Goal: Task Accomplishment & Management: Complete application form

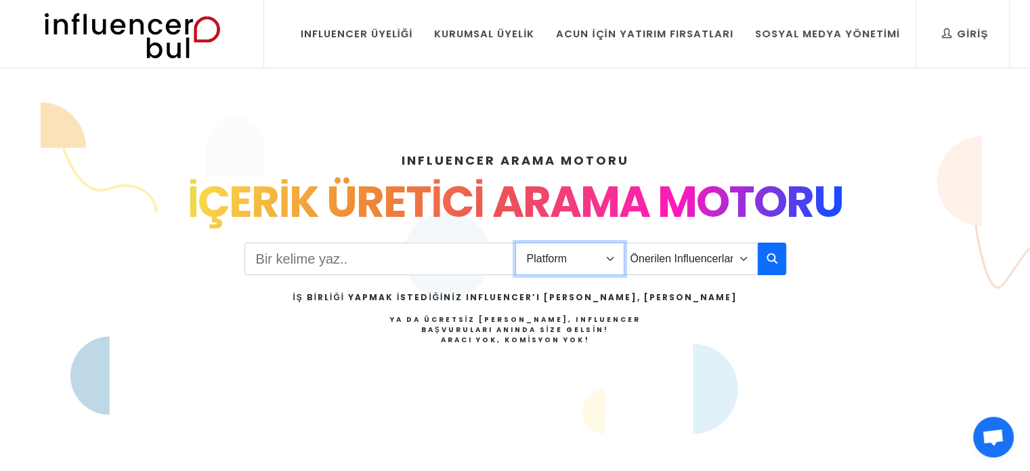
click at [587, 248] on select "Platform Instagram Facebook Youtube Tiktok Twitter Twitch" at bounding box center [569, 258] width 109 height 32
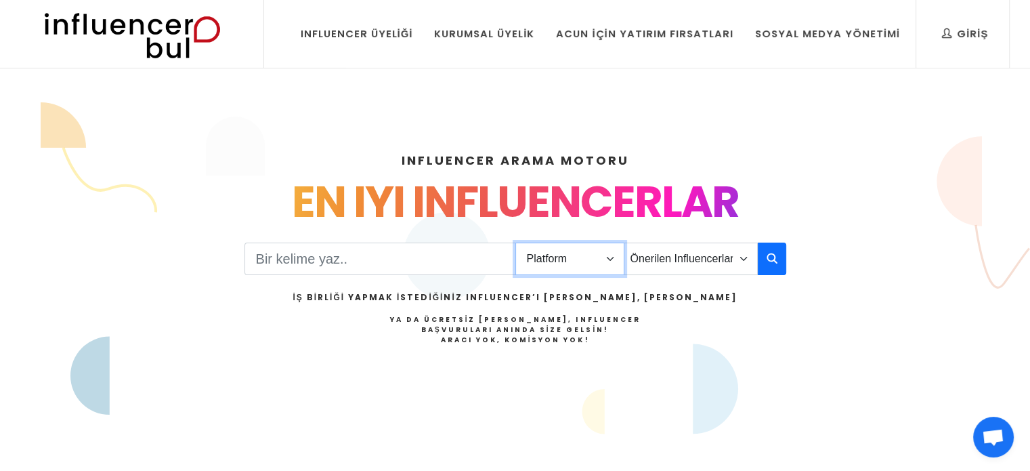
click at [515, 242] on select "Platform Instagram Facebook Youtube Tiktok Twitter Twitch" at bounding box center [569, 258] width 109 height 32
click at [445, 264] on input "Search" at bounding box center [379, 258] width 271 height 32
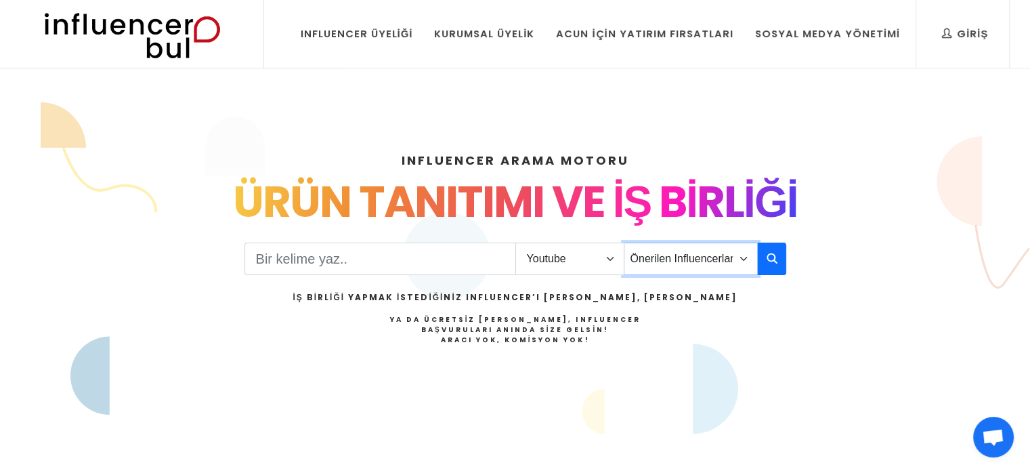
click at [682, 253] on select "Önerilen Influencerlar Aile & Çocuk & Ebeveyn Alışveriş & Giyim & Aksesuar Arab…" at bounding box center [691, 258] width 134 height 32
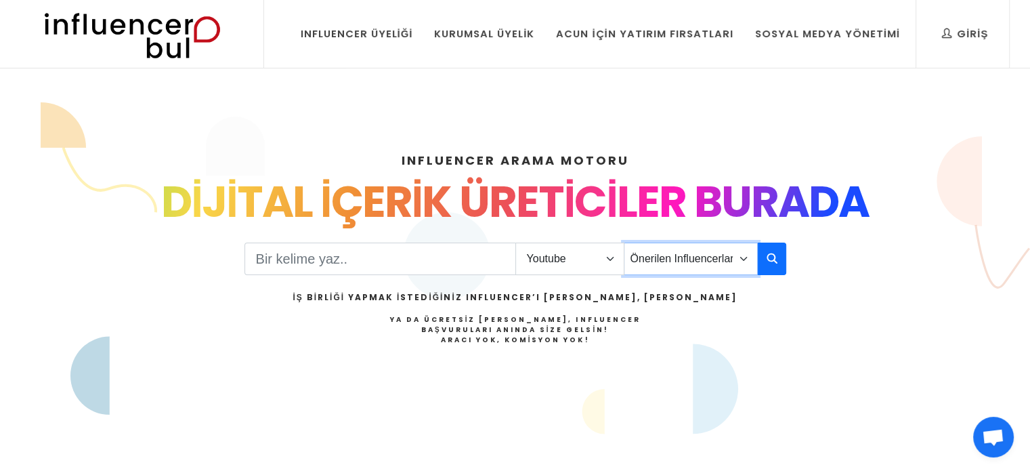
click at [682, 252] on select "Önerilen Influencerlar Aile & Çocuk & Ebeveyn Alışveriş & Giyim & Aksesuar Arab…" at bounding box center [691, 258] width 134 height 32
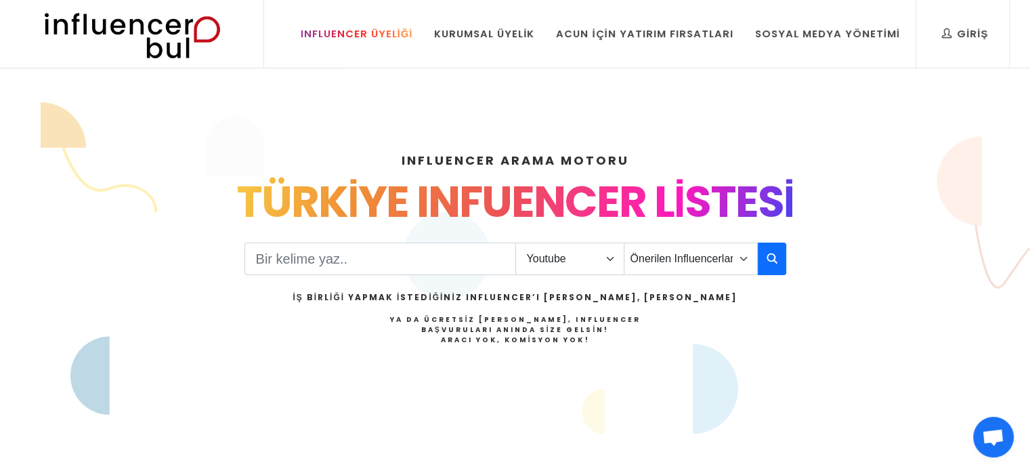
click at [385, 43] on link "Influencer Üyeliği" at bounding box center [356, 34] width 133 height 68
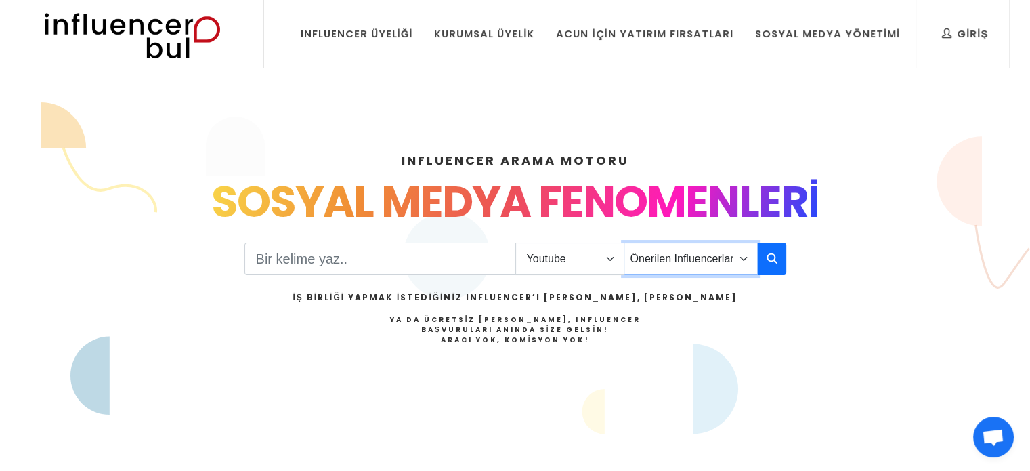
click at [696, 268] on select "Önerilen Influencerlar Aile & Çocuk & Ebeveyn Alışveriş & Giyim & Aksesuar Arab…" at bounding box center [691, 258] width 134 height 32
drag, startPoint x: 756, startPoint y: 298, endPoint x: 772, endPoint y: 267, distance: 34.5
click at [756, 297] on div "Platform Instagram Facebook Youtube Tiktok Twitter Twitch Önerilen Influencerla…" at bounding box center [515, 310] width 542 height 136
click at [776, 257] on icon "button" at bounding box center [771, 258] width 11 height 16
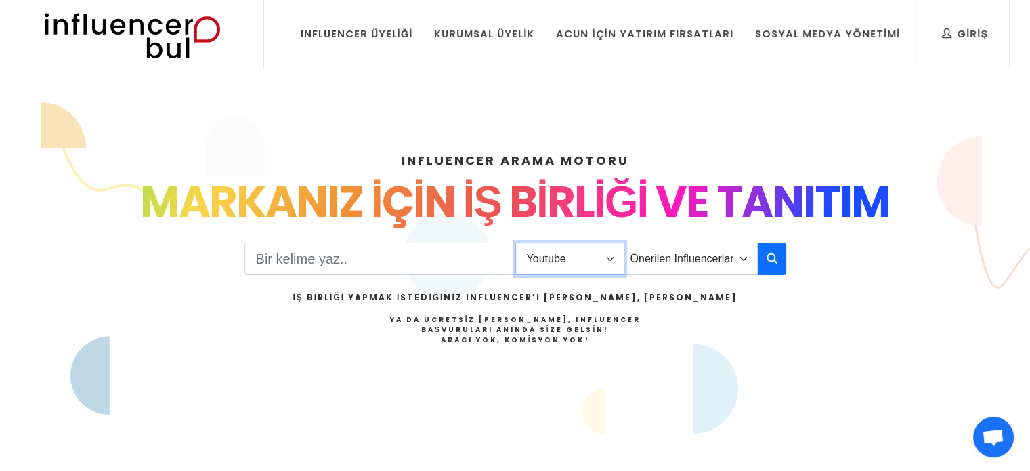
click at [606, 250] on select "Platform Instagram Facebook Youtube Tiktok Twitter Twitch" at bounding box center [569, 258] width 109 height 32
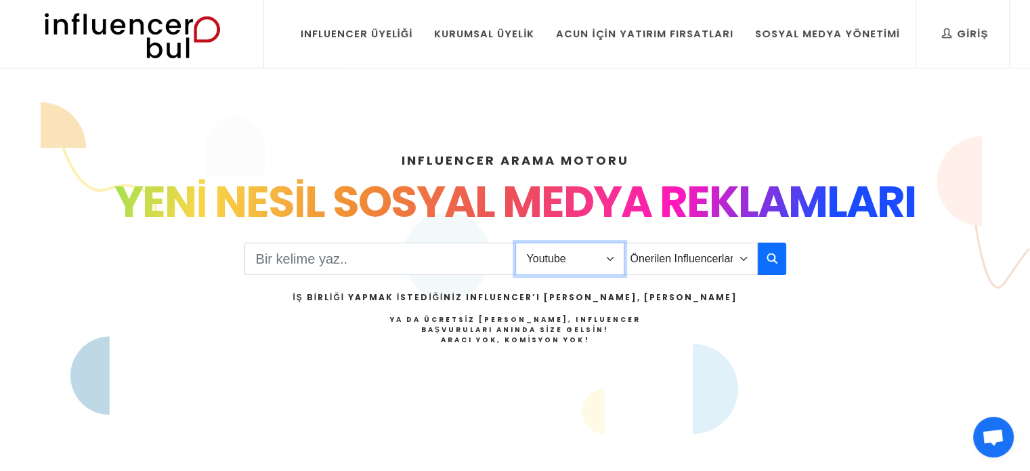
select select "1"
click at [515, 242] on select "Platform Instagram Facebook Youtube Tiktok Twitter Twitch" at bounding box center [569, 258] width 109 height 32
click at [773, 256] on icon "button" at bounding box center [771, 258] width 11 height 16
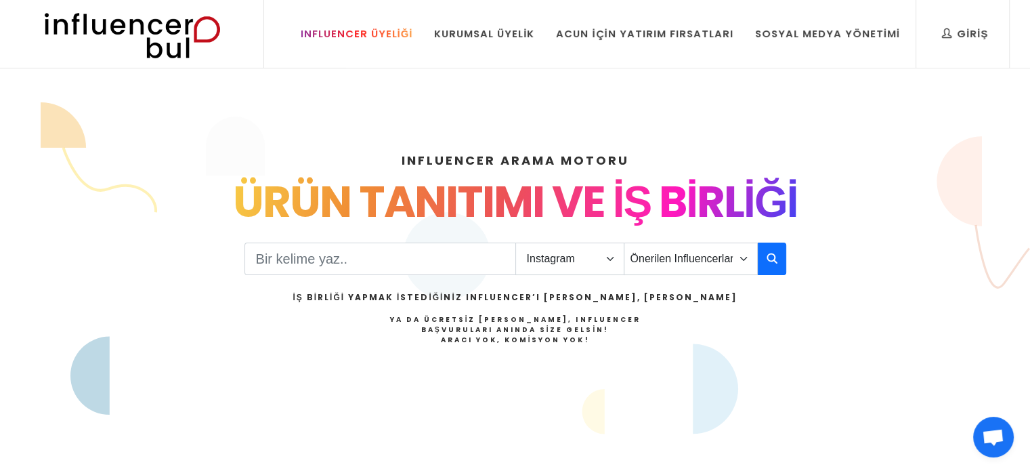
click at [388, 35] on div "Influencer Üyeliği" at bounding box center [357, 33] width 112 height 15
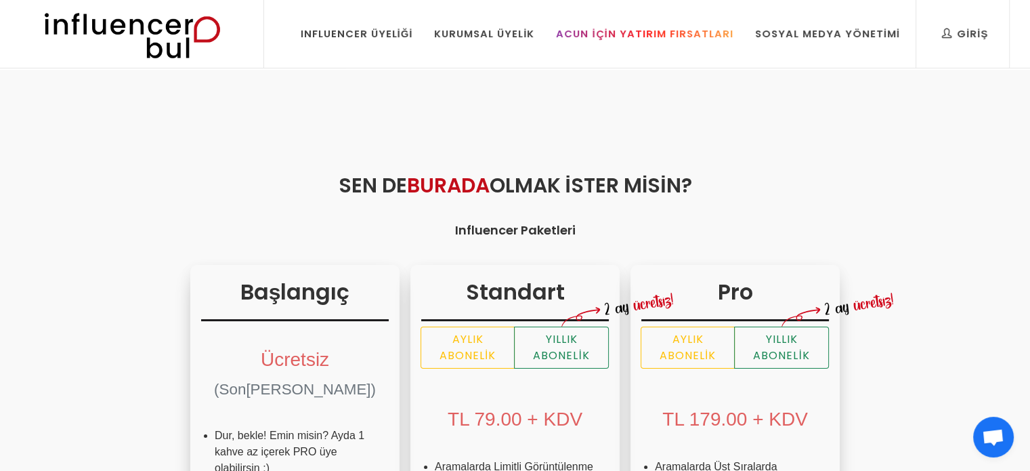
click at [643, 48] on link "Acun İçin Yatırım Fırsatları" at bounding box center [644, 34] width 197 height 68
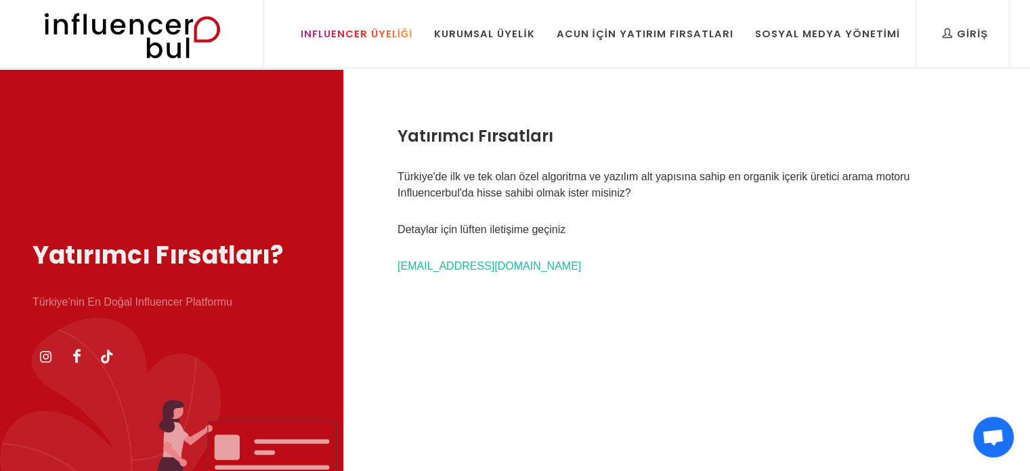
click at [374, 51] on link "Influencer Üyeliği" at bounding box center [356, 34] width 133 height 68
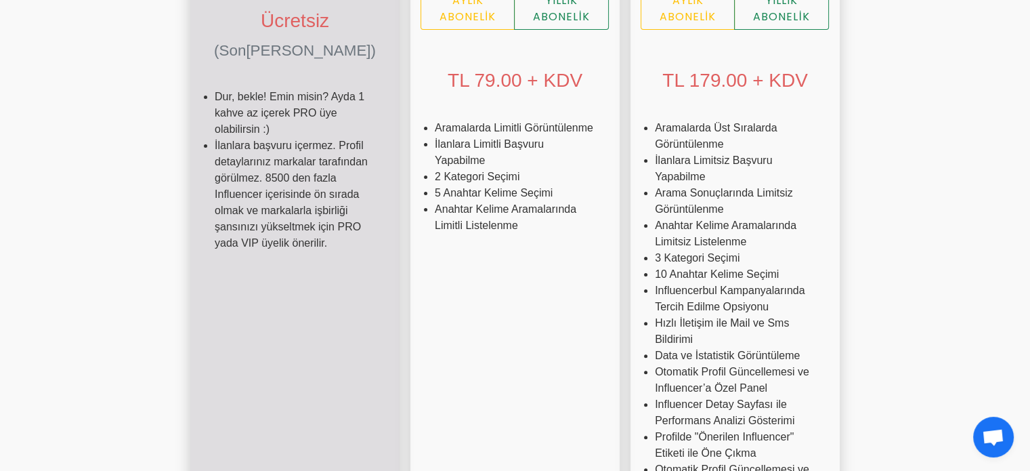
click at [190, 301] on div "Başlangıç Ücretsiz (Sonsuza Kadar) Dur, bekle! Emin misin? Ayda 1 kahve az içer…" at bounding box center [294, 269] width 209 height 687
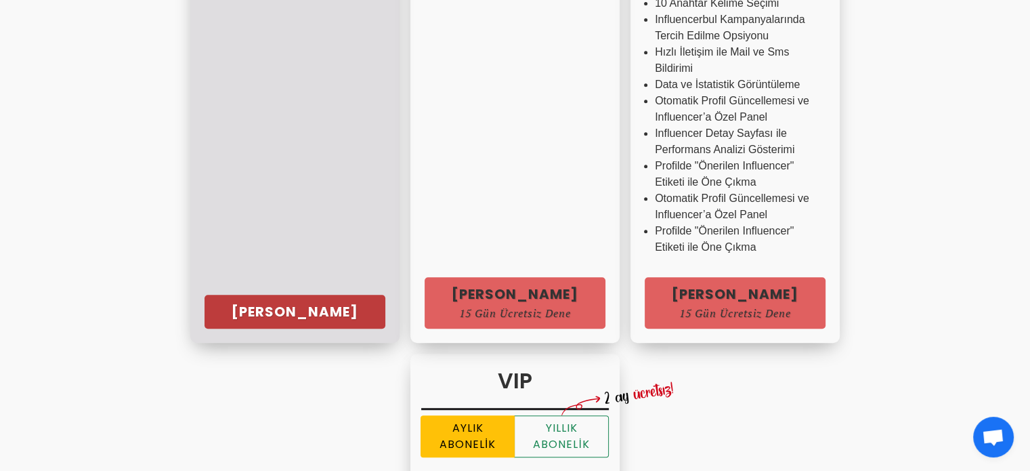
click at [204, 307] on link "[PERSON_NAME]" at bounding box center [294, 312] width 181 height 34
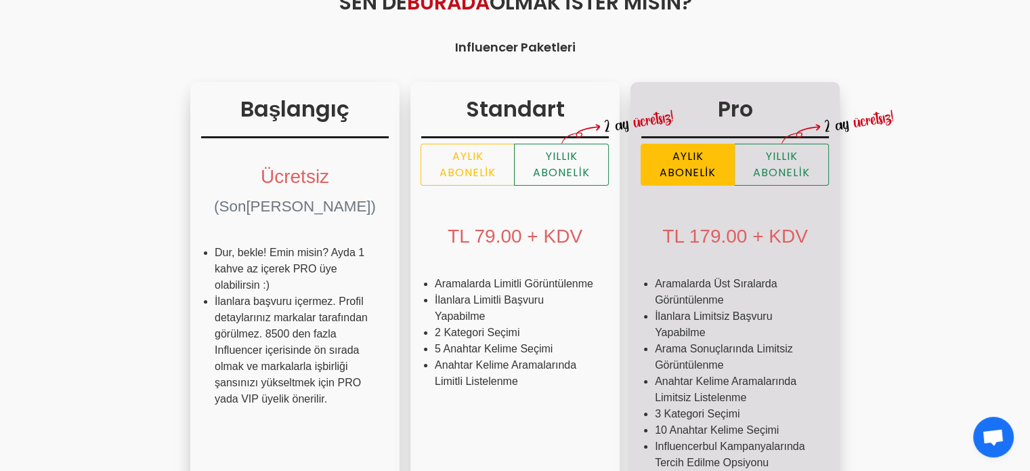
scroll to position [203, 0]
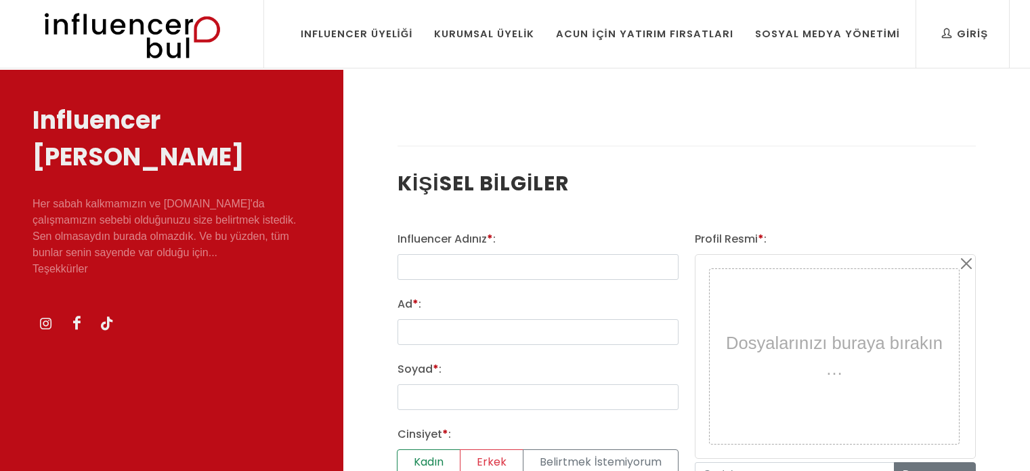
select select
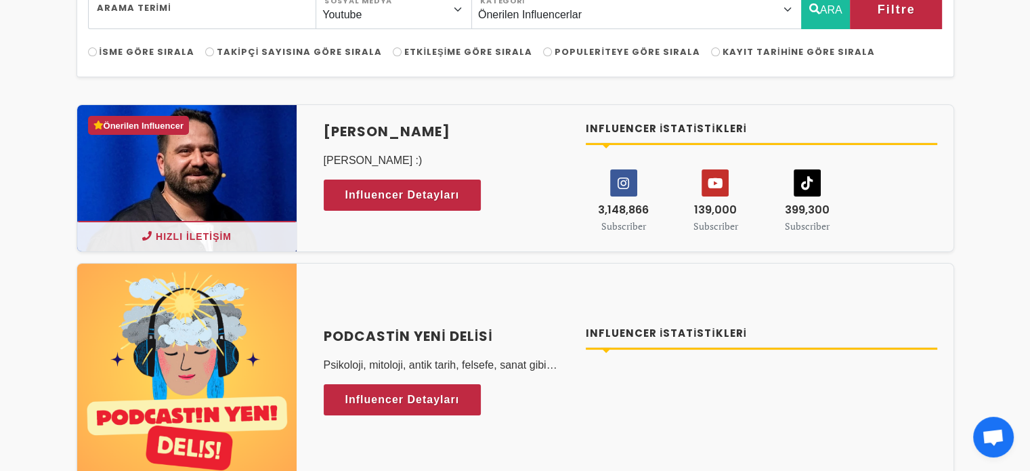
scroll to position [135, 0]
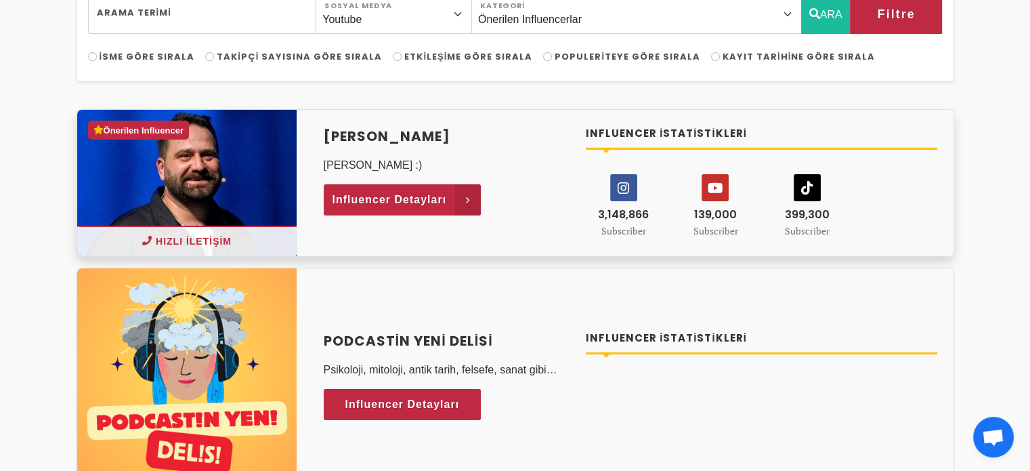
click at [462, 204] on icon at bounding box center [468, 199] width 26 height 31
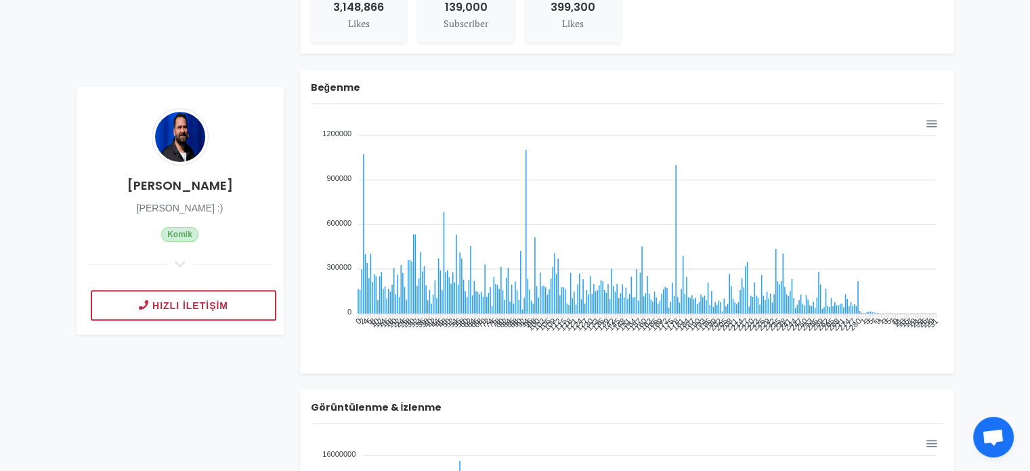
scroll to position [609, 0]
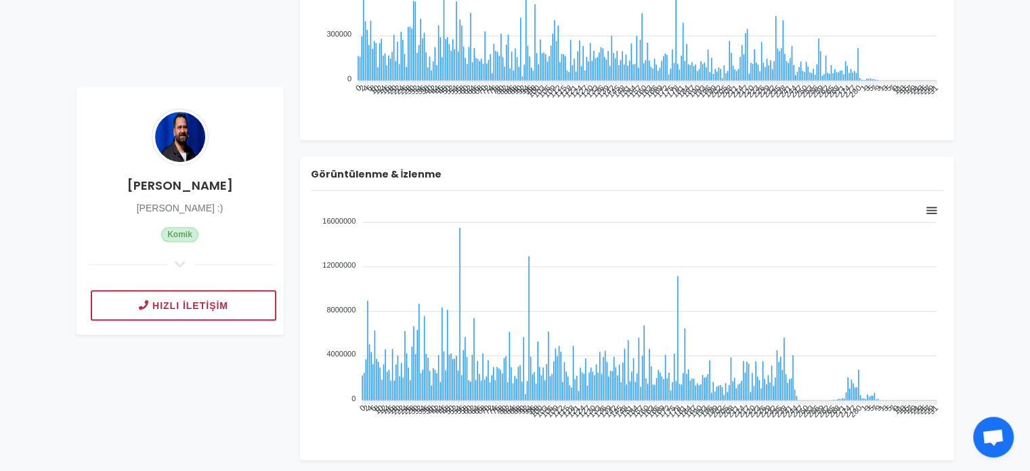
click at [930, 211] on div at bounding box center [930, 209] width 12 height 12
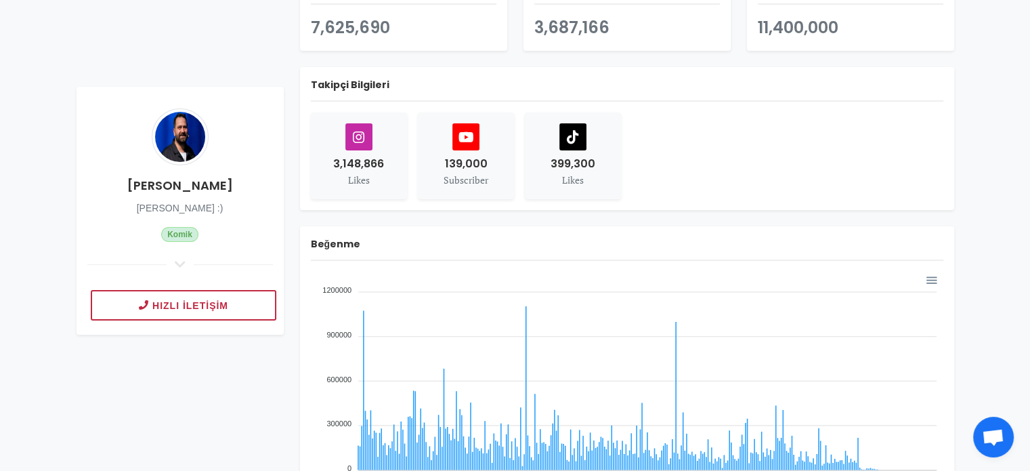
scroll to position [203, 0]
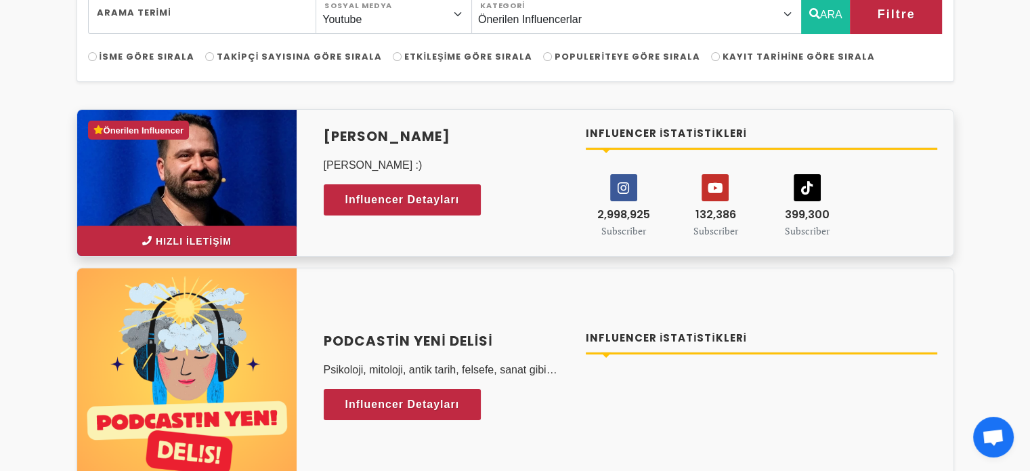
click at [243, 233] on button "Hızlı İletişim" at bounding box center [186, 240] width 219 height 30
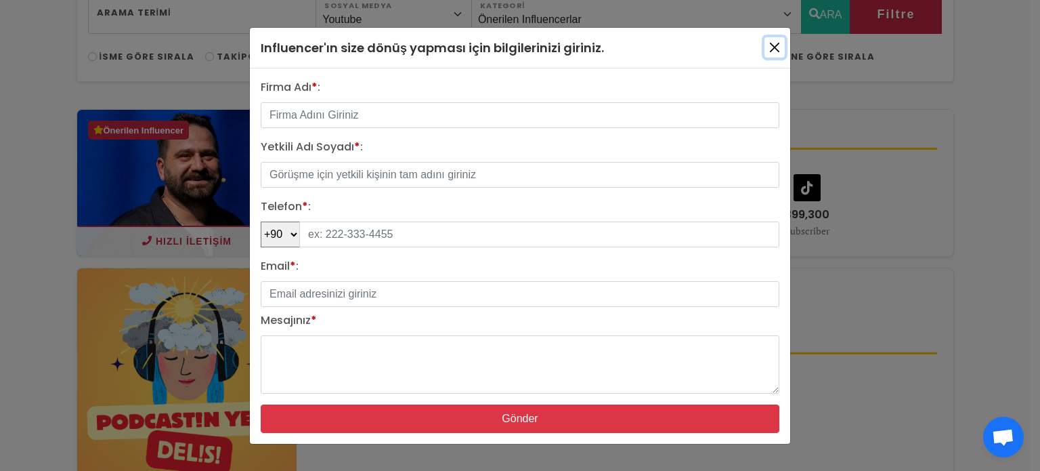
click at [775, 53] on button "button" at bounding box center [774, 47] width 20 height 20
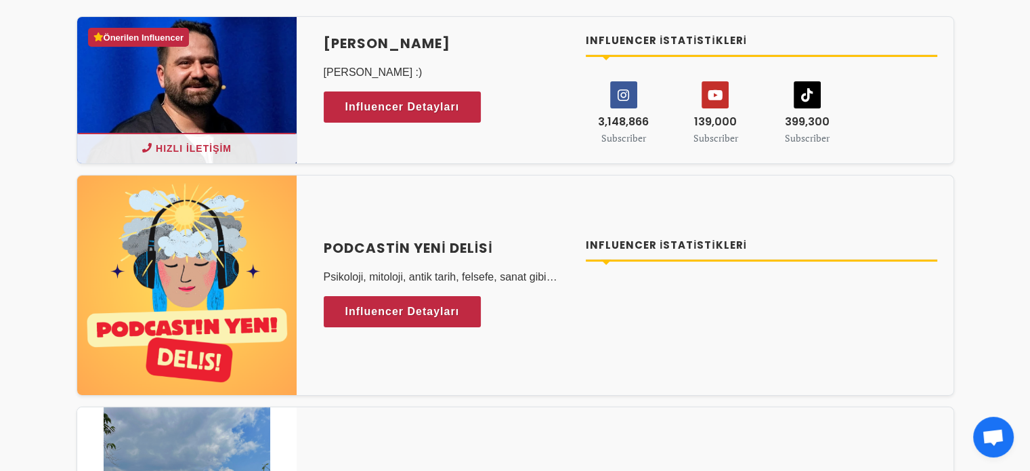
scroll to position [339, 0]
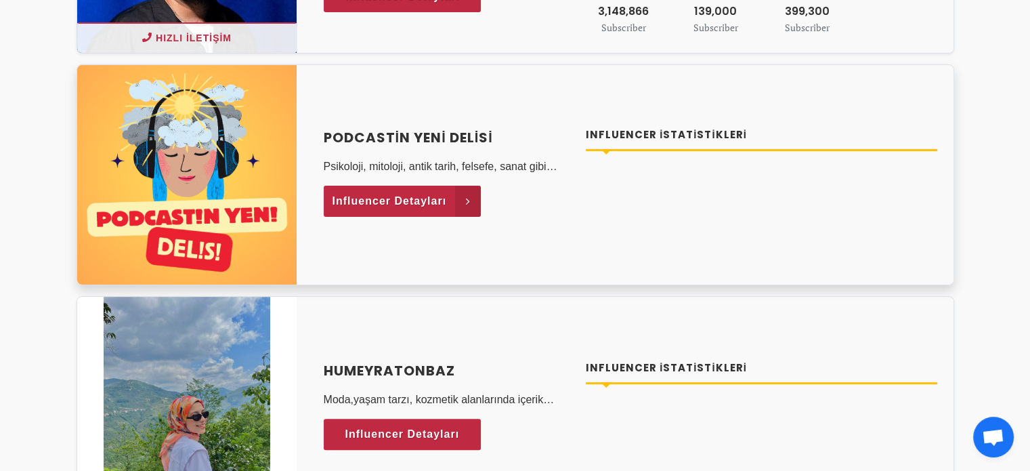
click at [423, 192] on span "Influencer Detayları" at bounding box center [389, 201] width 114 height 20
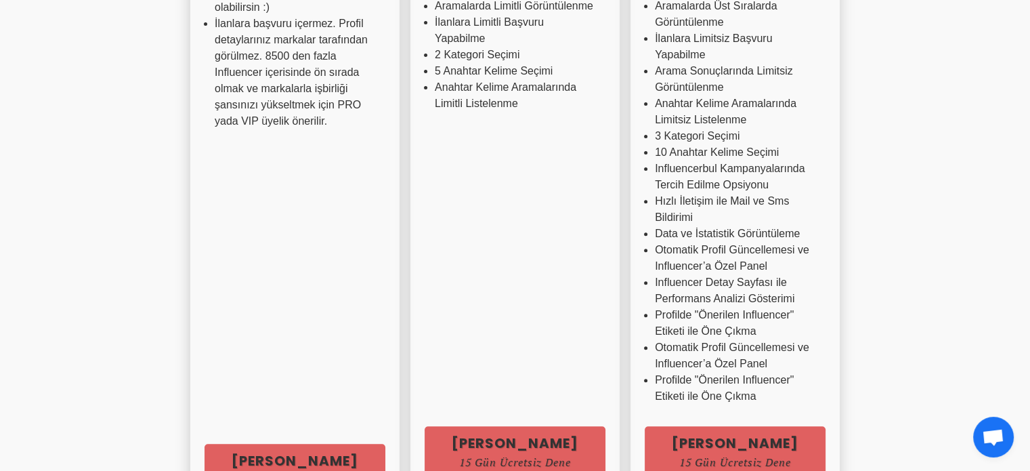
scroll to position [812, 0]
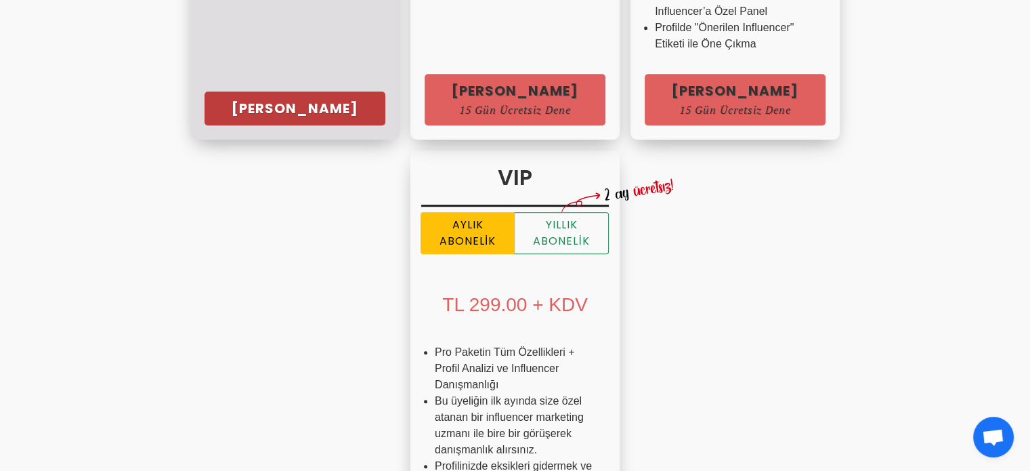
click at [204, 106] on link "Hemen Başla" at bounding box center [294, 108] width 181 height 34
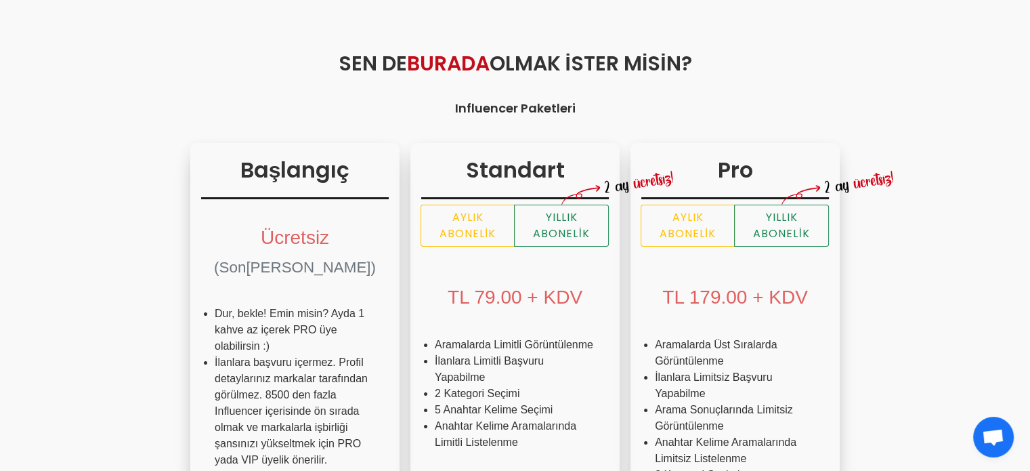
scroll to position [0, 0]
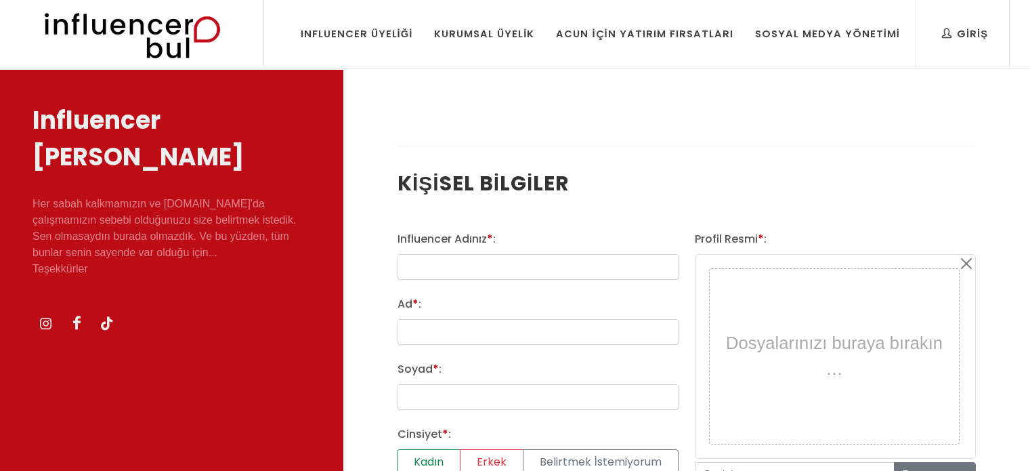
select select
click at [504, 266] on input "text" at bounding box center [537, 267] width 281 height 26
type input "Kronik Tarih"
click at [634, 324] on input "Ad * :" at bounding box center [537, 332] width 281 height 26
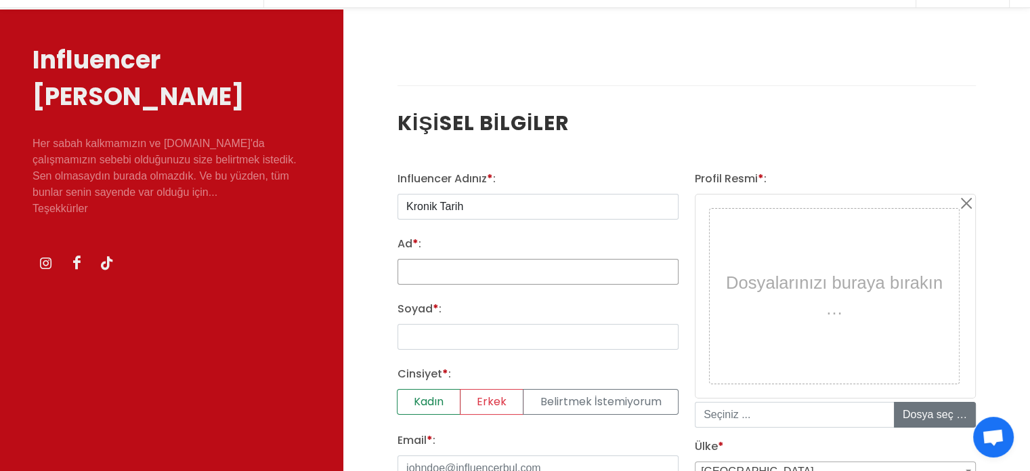
scroll to position [68, 0]
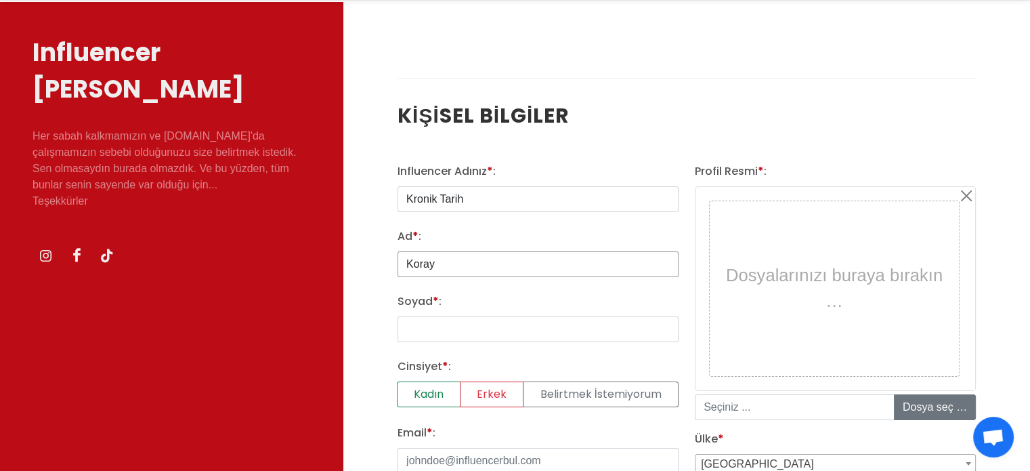
type input "Koray"
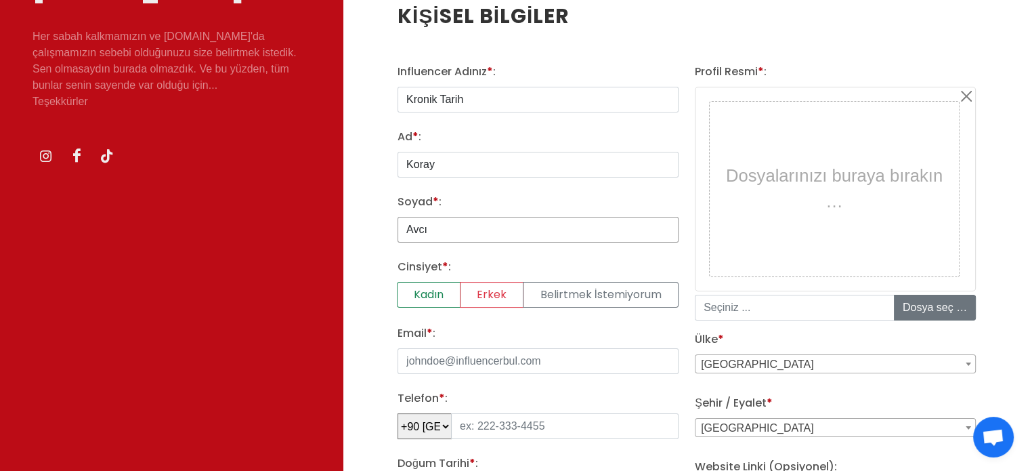
scroll to position [203, 0]
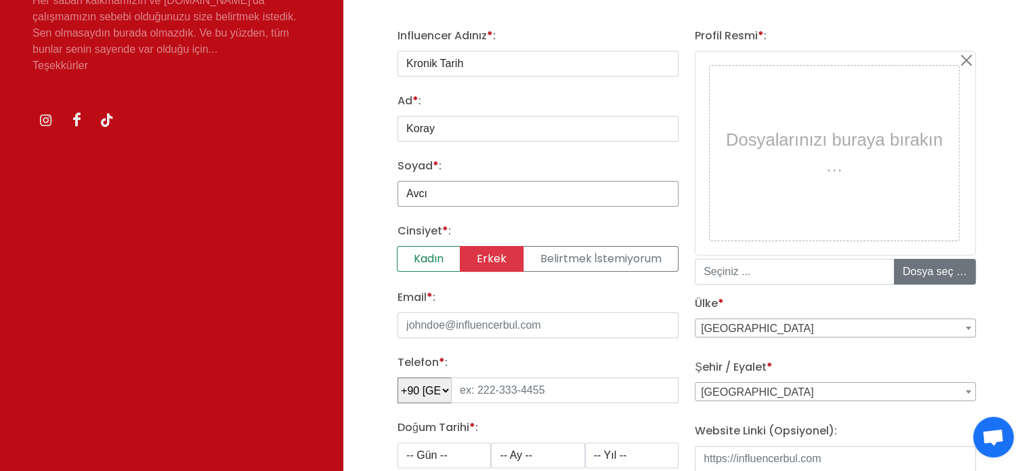
type input "Avcı"
click at [497, 259] on label "Erkek" at bounding box center [492, 259] width 64 height 26
click at [406, 255] on input "Erkek" at bounding box center [401, 250] width 9 height 9
radio input "true"
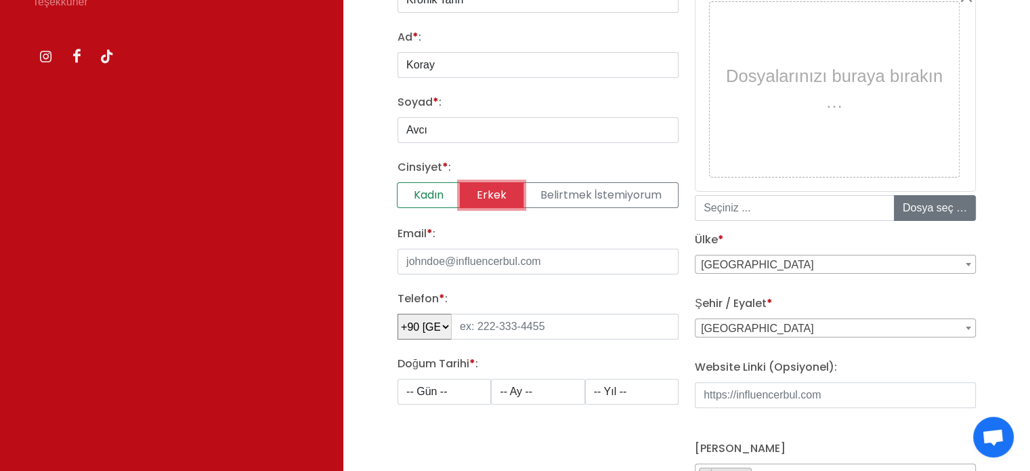
scroll to position [271, 0]
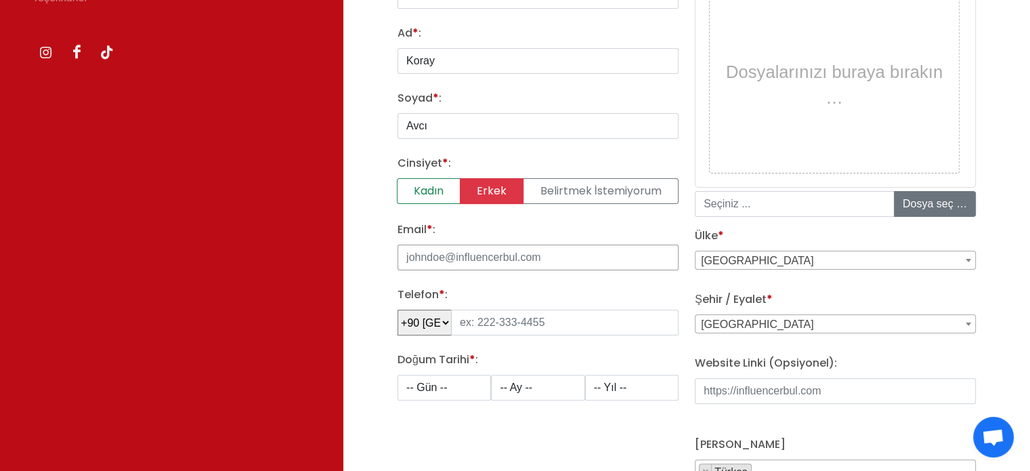
click at [517, 264] on input "Email * :" at bounding box center [537, 257] width 281 height 26
type input "kroniktarihiletisim@gmail.com"
click at [498, 324] on input "tel" at bounding box center [564, 322] width 227 height 26
type input "541 818 91 82"
click at [460, 389] on select "-- Gün -- 1 2 3 4 5 6 7 8 9 10 11 12 13 14 15 16 17 18 19 20 21 22 23 24 25 26 …" at bounding box center [443, 387] width 93 height 26
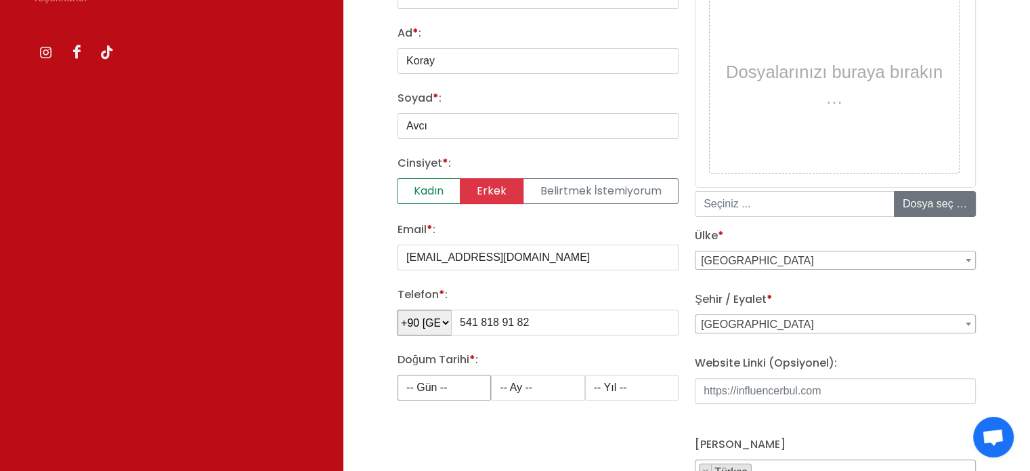
select select "22"
click at [397, 374] on select "-- Gün -- 1 2 3 4 5 6 7 8 9 10 11 12 13 14 15 16 17 18 19 20 21 22 23 24 25 26 …" at bounding box center [443, 387] width 93 height 26
click at [532, 376] on select "-- Ay -- 1 2 3 4 5 6 7 8 9 10 11 12" at bounding box center [537, 387] width 93 height 26
select select "1"
click at [491, 374] on select "-- Ay -- 1 2 3 4 5 6 7 8 9 10 11 12" at bounding box center [537, 387] width 93 height 26
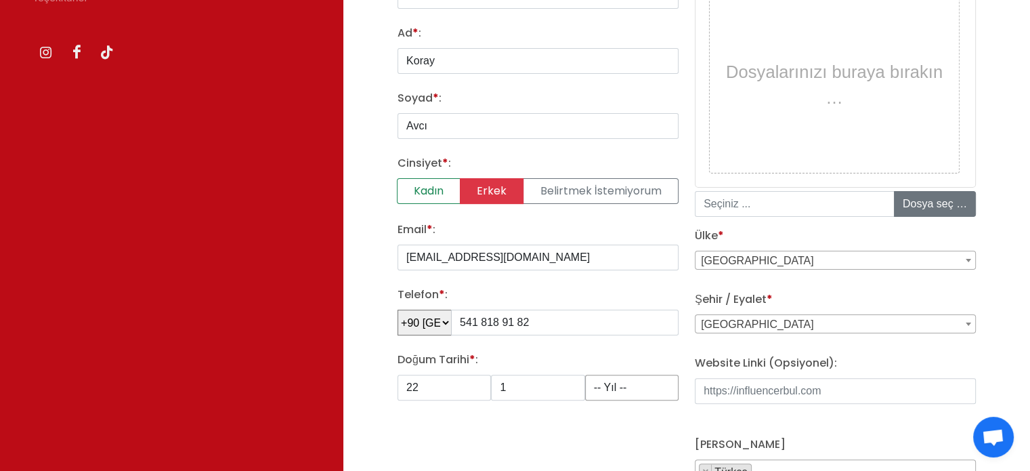
click at [606, 380] on select "-- Yıl -- 2008 2007 2006 2005 2004 2003 2002 2001 2000 1999 1998 1997 1996 1995…" at bounding box center [631, 387] width 93 height 26
select select "1988"
click at [585, 374] on select "-- Yıl -- 2008 2007 2006 2005 2004 2003 2002 2001 2000 1999 1998 1997 1996 1995…" at bounding box center [631, 387] width 93 height 26
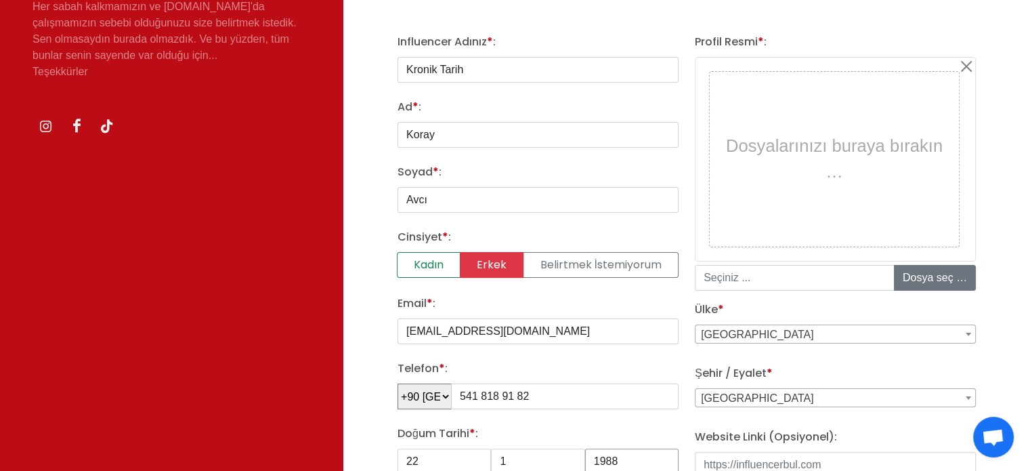
scroll to position [203, 0]
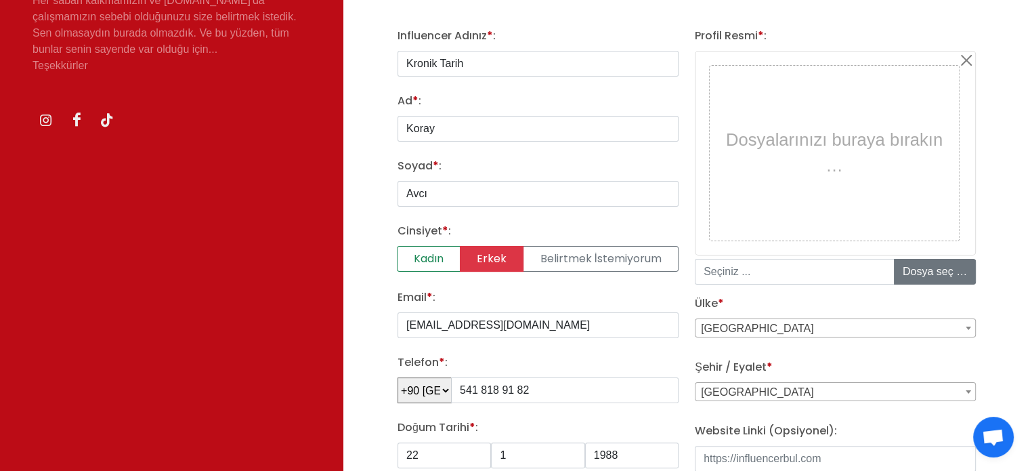
click at [937, 125] on div "Dosyalarınızı buraya bırakın …" at bounding box center [834, 152] width 242 height 167
click at [923, 277] on input "file" at bounding box center [996, 271] width 205 height 24
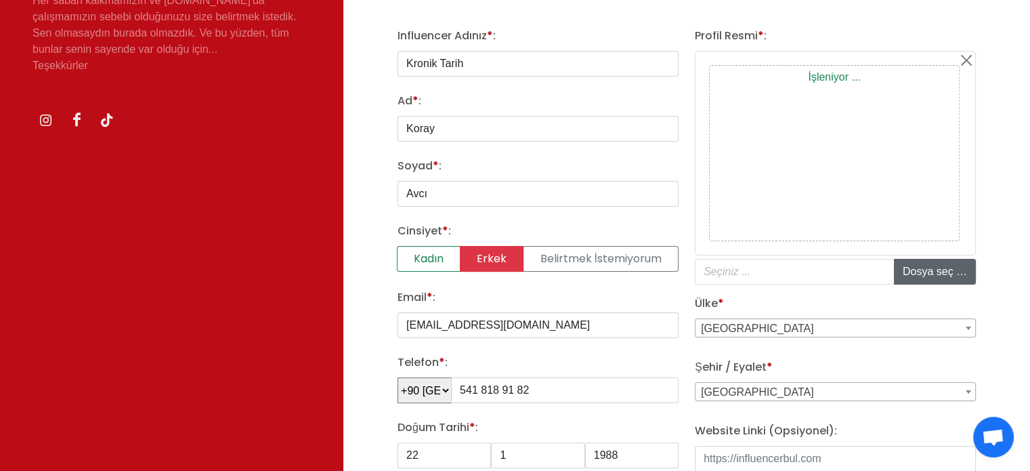
type input "C:\fakepath\unnamed (1).jpg"
type input "unnamed _1_.jpg"
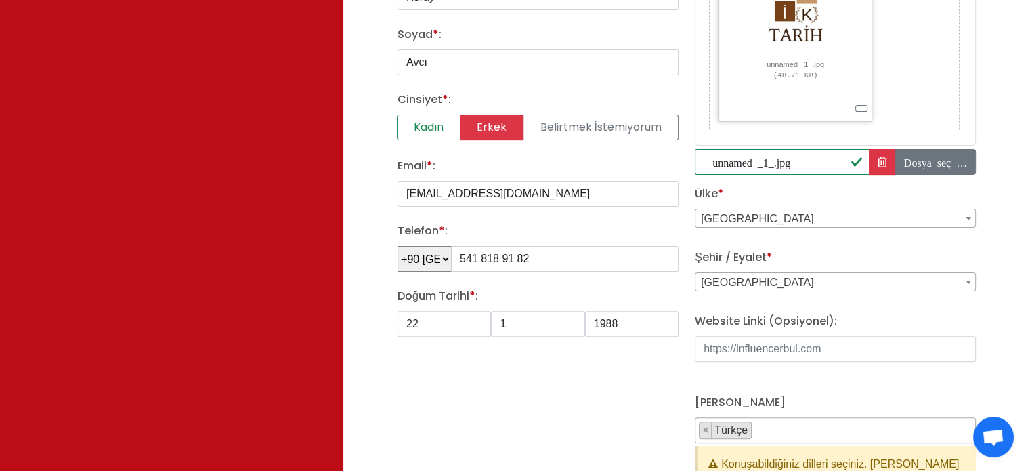
scroll to position [339, 0]
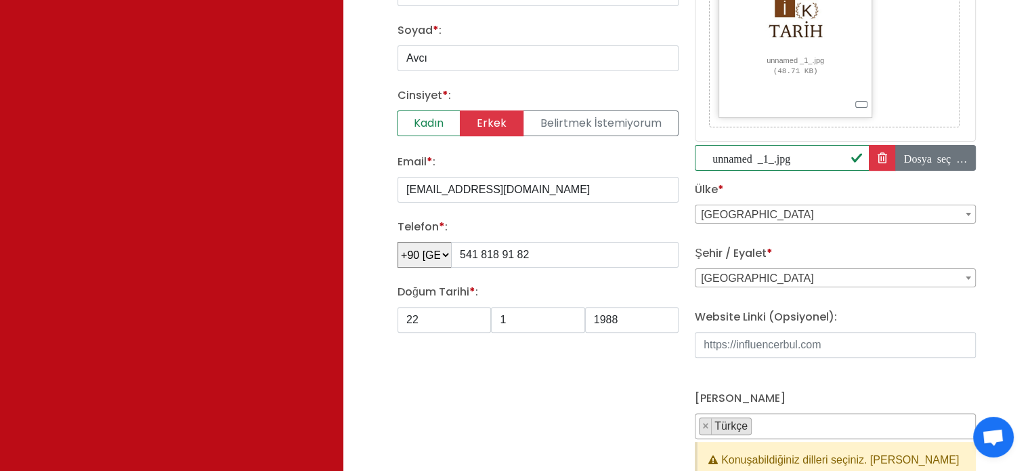
click at [772, 283] on span "Adana" at bounding box center [835, 278] width 280 height 19
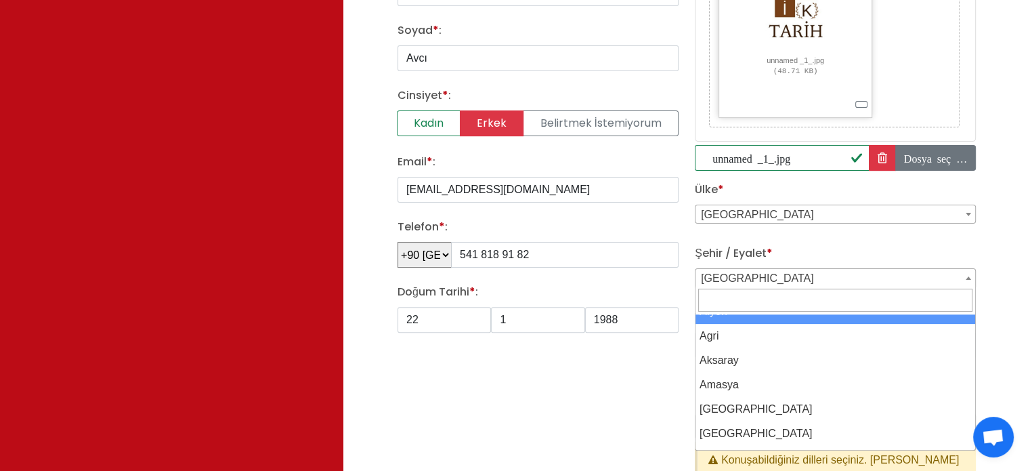
scroll to position [68, 0]
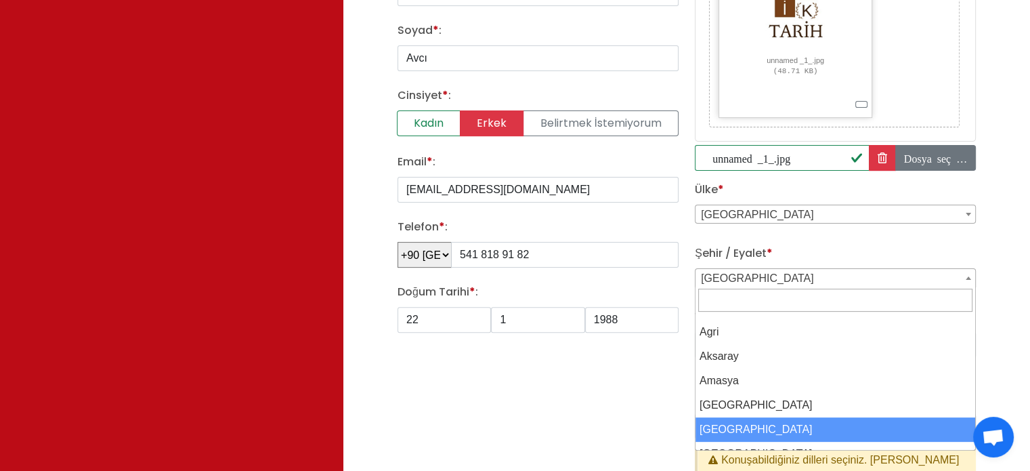
select select "3670"
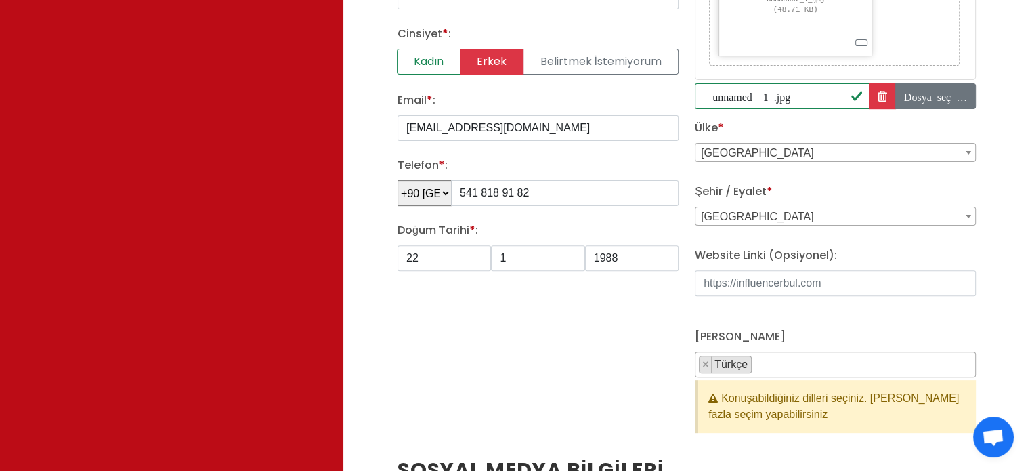
scroll to position [406, 0]
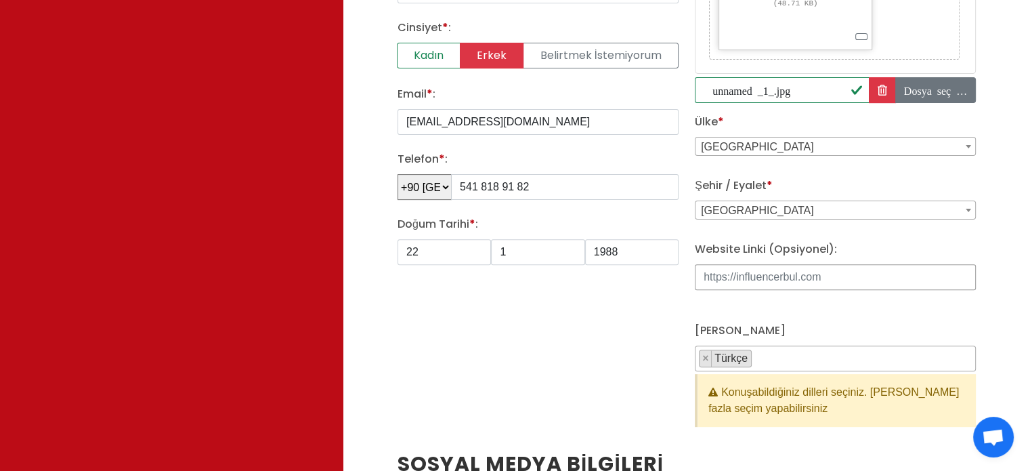
click at [788, 276] on input "Website Linki (Opsiyonel):" at bounding box center [835, 277] width 281 height 26
paste input "https://www.youtube.com/@kroniktarih"
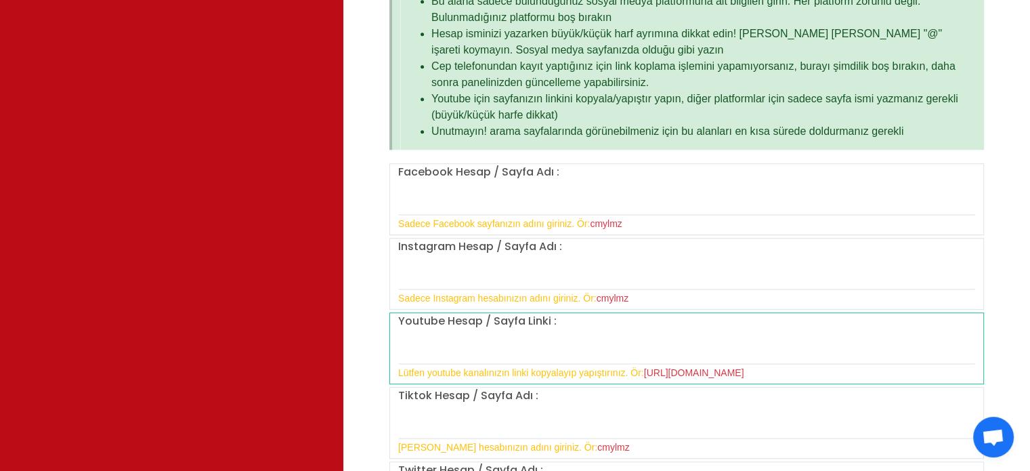
scroll to position [1016, 0]
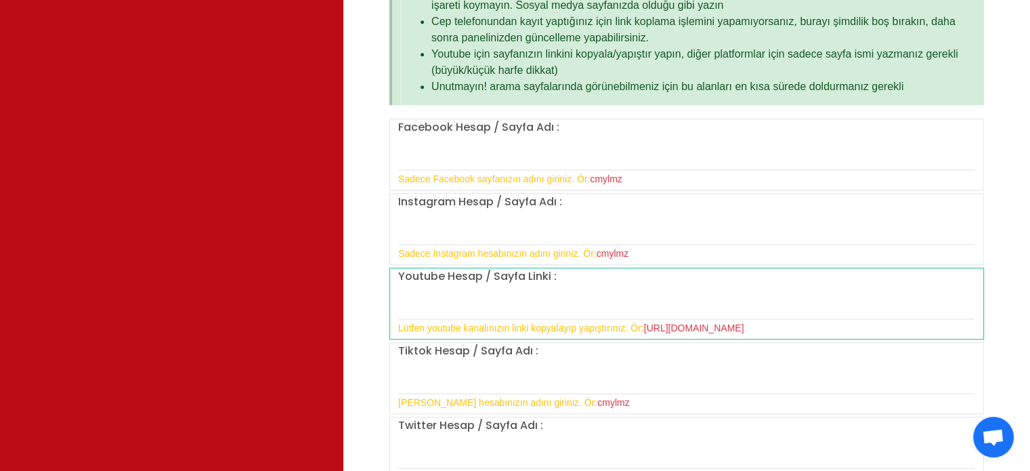
type input "https://www.youtube.com/@kroniktarih"
click at [517, 303] on input "text" at bounding box center [686, 305] width 577 height 28
paste input "https://www.youtube.com/@kroniktarih"
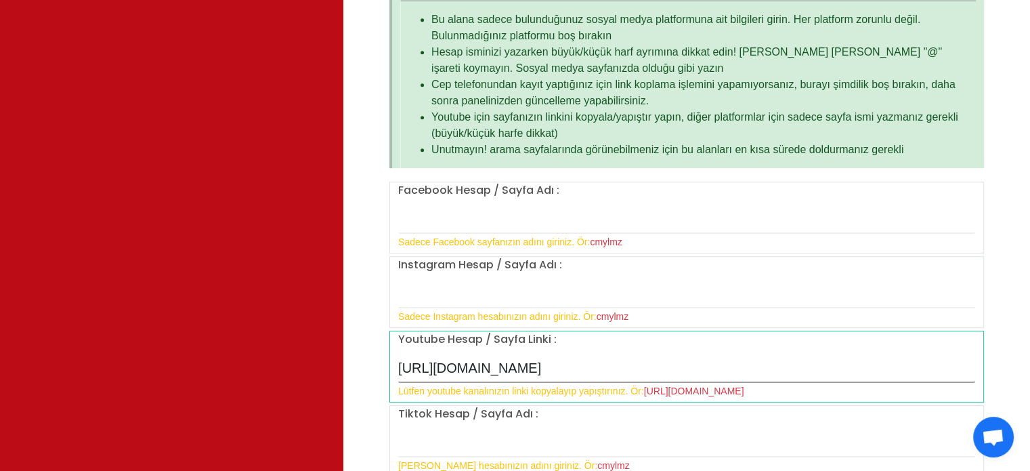
scroll to position [948, 0]
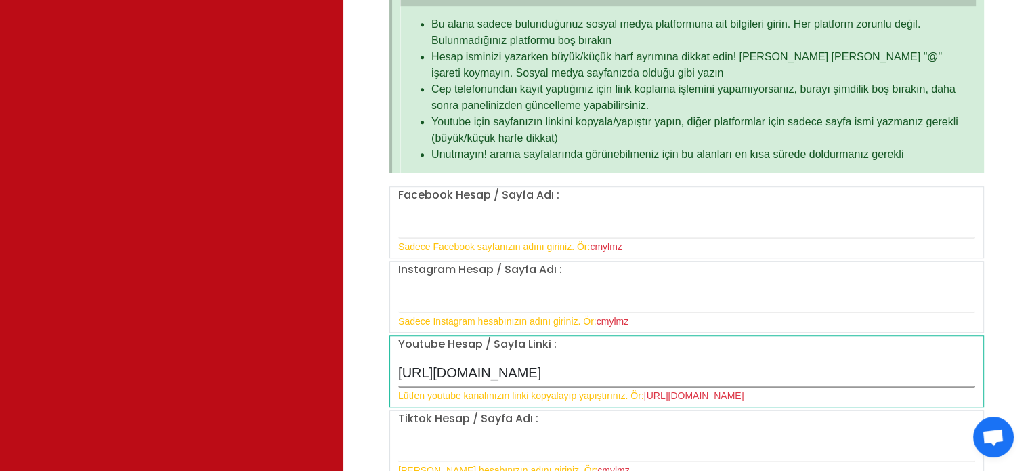
type input "https://www.youtube.com/@kroniktarih"
click at [487, 274] on label "Instagram Hesap / Sayfa Adı :" at bounding box center [480, 269] width 164 height 16
click at [486, 284] on input "text" at bounding box center [686, 298] width 577 height 28
paste input "https://www.instagram.com/kroniktarihyoutube/"
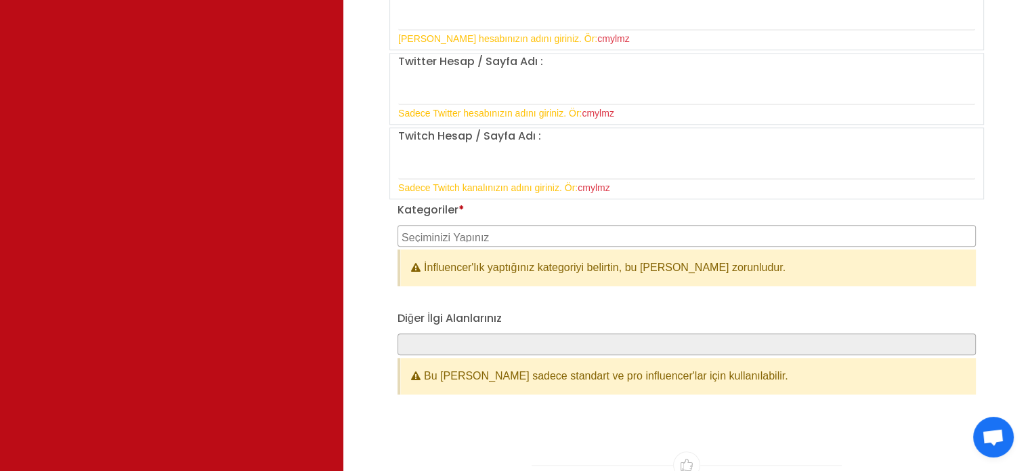
scroll to position [1422, 0]
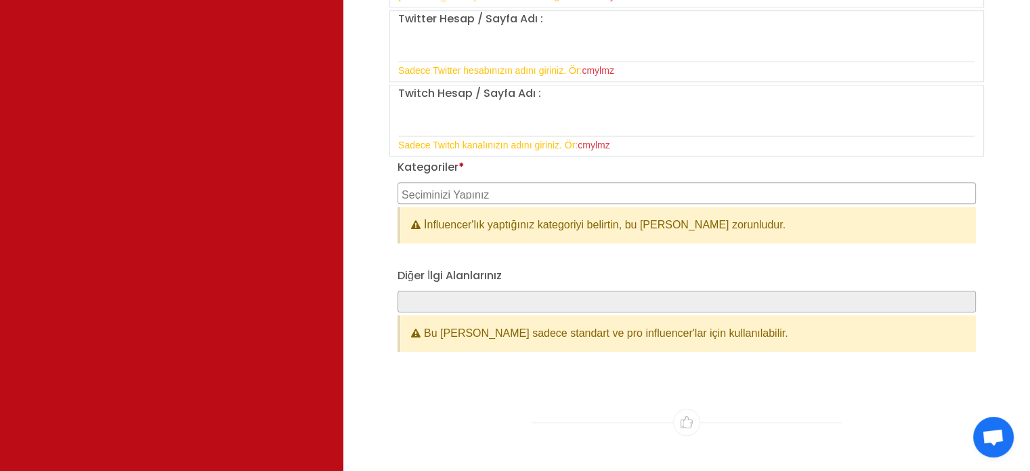
type input "https://www.instagram.com/kroniktarihyoutube/"
click at [501, 190] on textarea "Search" at bounding box center [687, 193] width 573 height 12
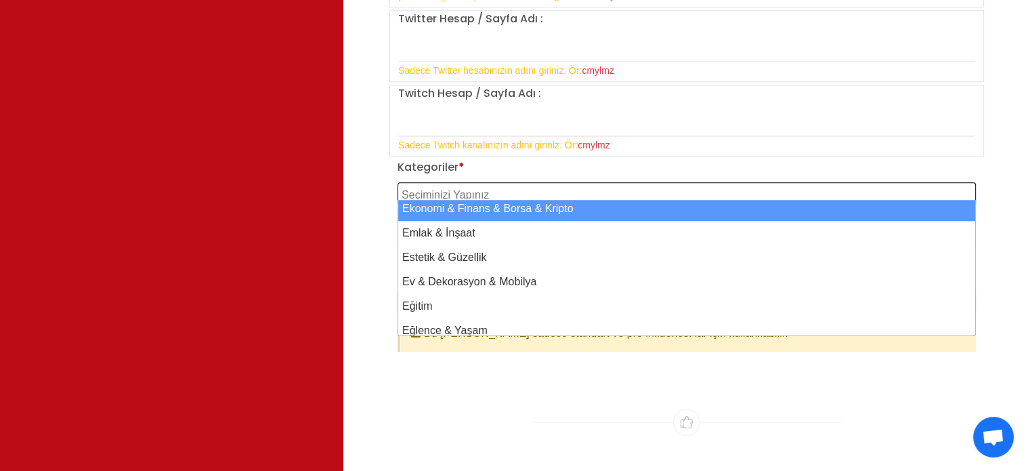
scroll to position [203, 0]
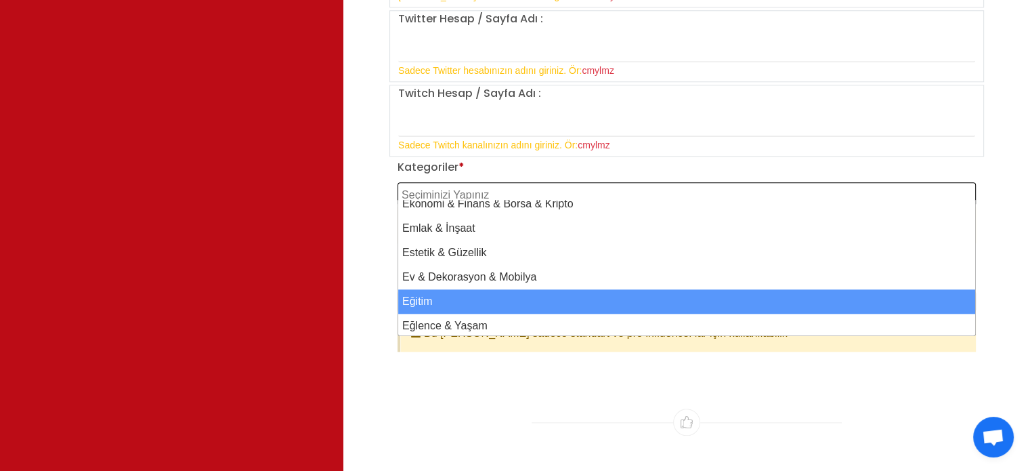
select select "13"
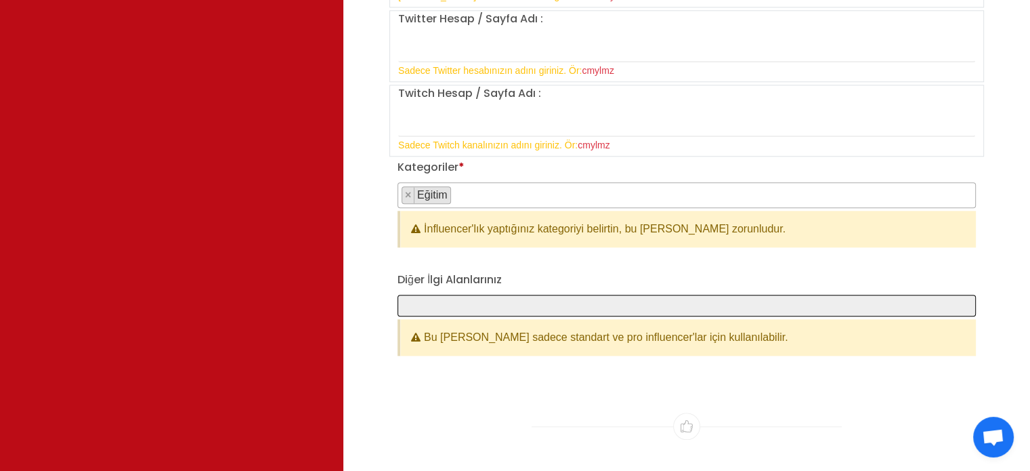
click at [490, 295] on span at bounding box center [686, 306] width 578 height 22
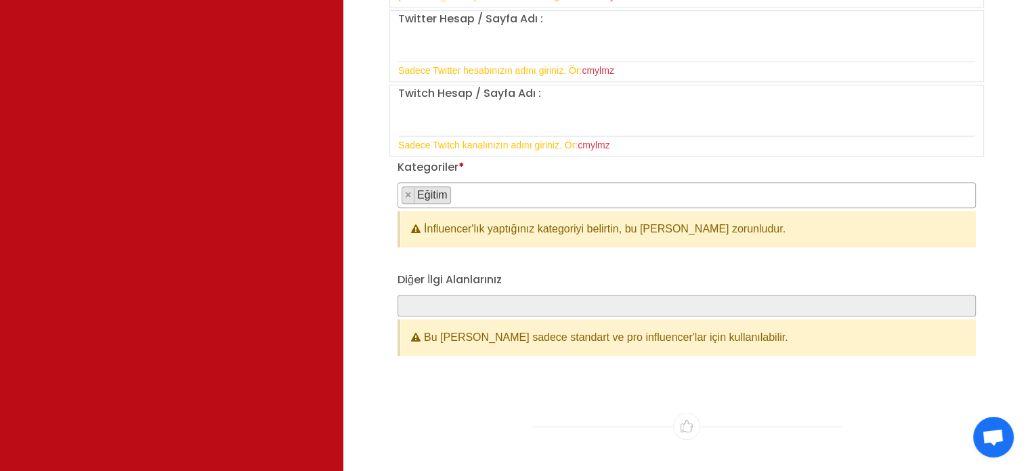
click at [513, 259] on div "Kategoriler * Aile & Çocuk & Ebeveyn Alışveriş & Giyim & Aksesuar Araba & Motor…" at bounding box center [686, 214] width 594 height 110
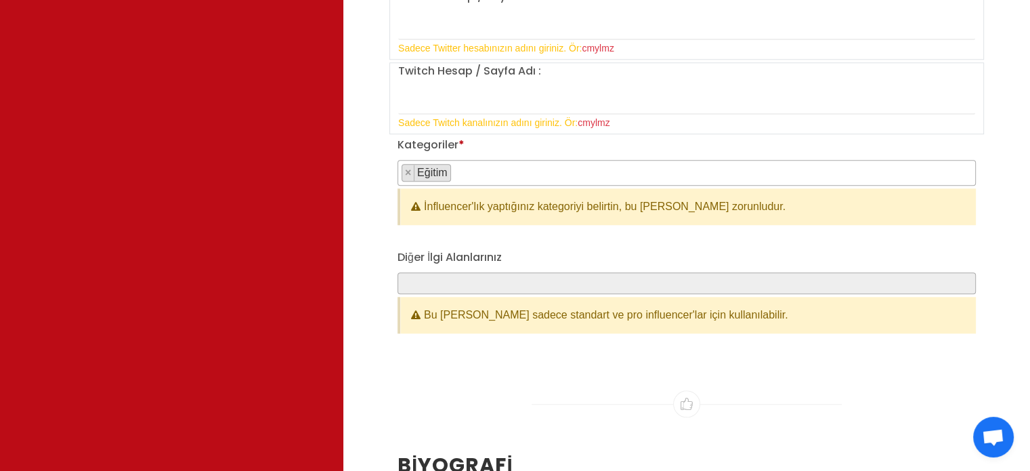
scroll to position [1489, 0]
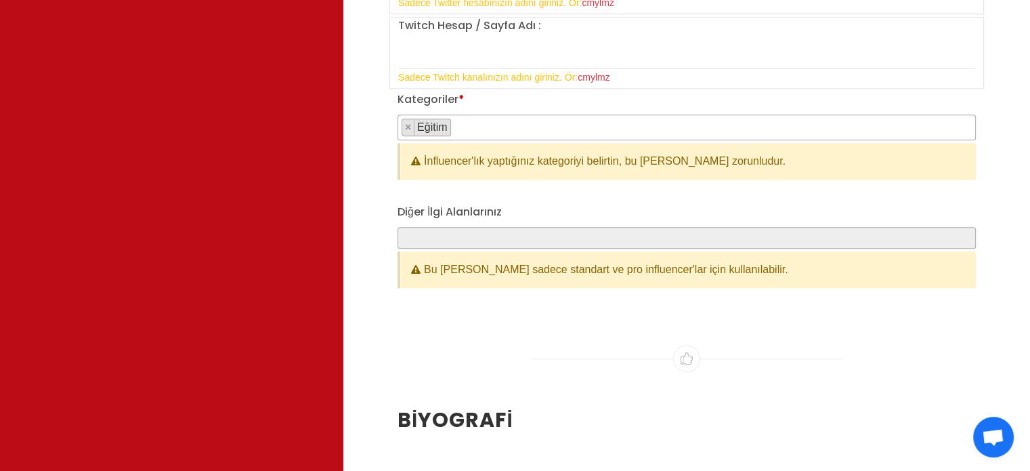
click at [520, 267] on div "Bu alan sadece standart ve pro influencer'lar için kullanılabilir." at bounding box center [687, 269] width 575 height 37
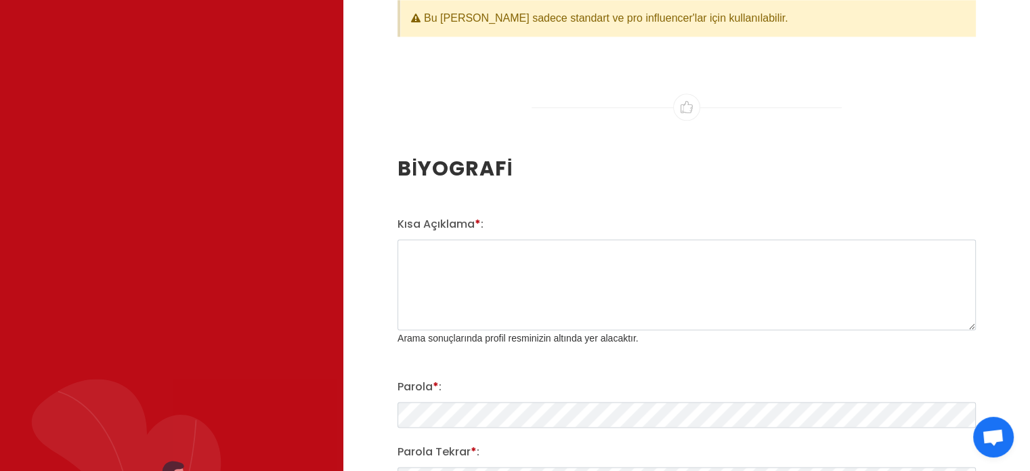
scroll to position [1760, 0]
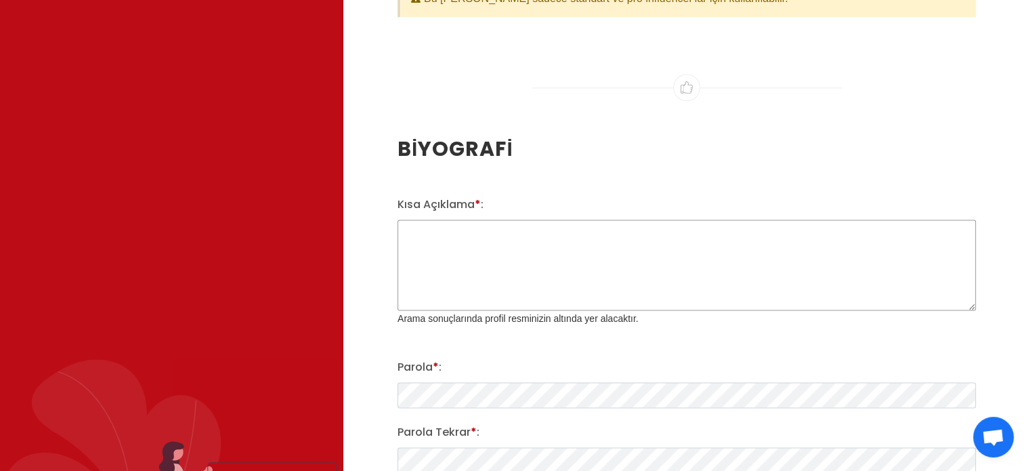
click at [582, 268] on textarea "Kısa Açıklama * :" at bounding box center [686, 264] width 578 height 91
paste textarea "Kronik, "Tarihin En Destansı Hali!" Herkese Merhaba, Kanalımda, yıllar boyunca …"
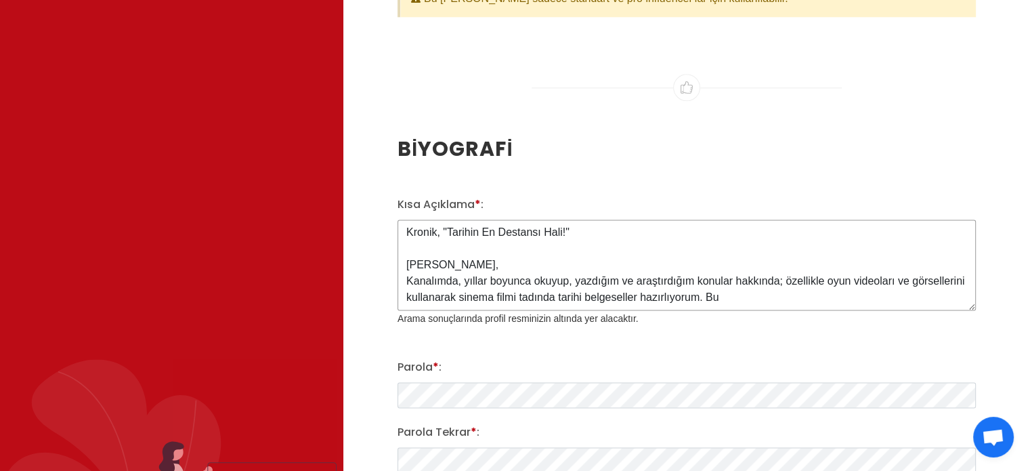
drag, startPoint x: 497, startPoint y: 261, endPoint x: 410, endPoint y: 248, distance: 87.6
click at [410, 248] on textarea "Kronik, "Tarihin En Destansı Hali!" Herkese Merhaba, Kanalımda, yıllar boyunca …" at bounding box center [686, 264] width 578 height 91
click at [460, 282] on textarea "Kronik, "Tarihin En Destansı Hali!" Herkese Merhaba, Kanalımda, yıllar boyunca …" at bounding box center [686, 264] width 578 height 91
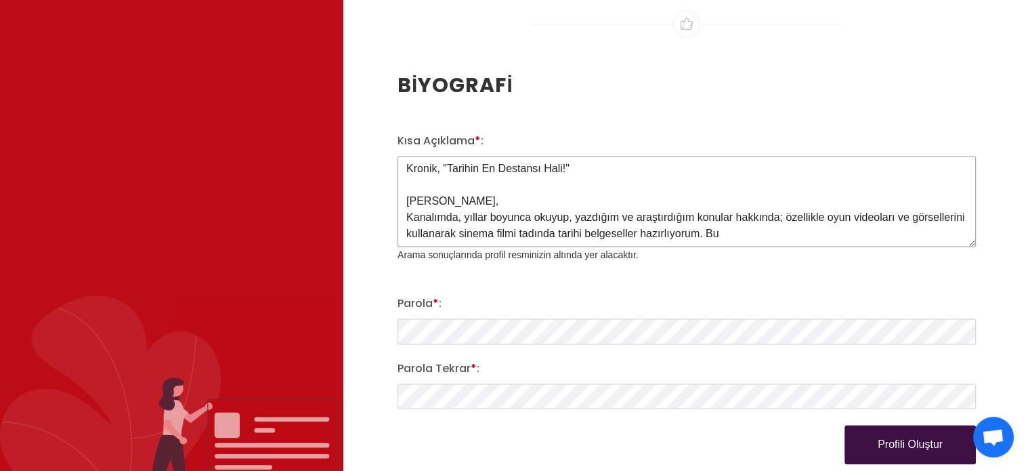
scroll to position [1828, 0]
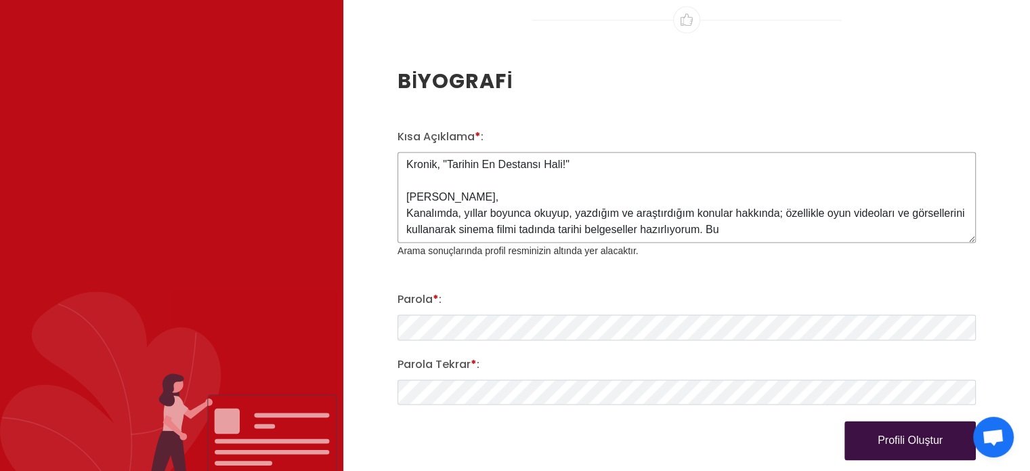
type textarea "Kronik, "Tarihin En Destansı Hali!" Herkese Merhaba, Kanalımda, yıllar boyunca …"
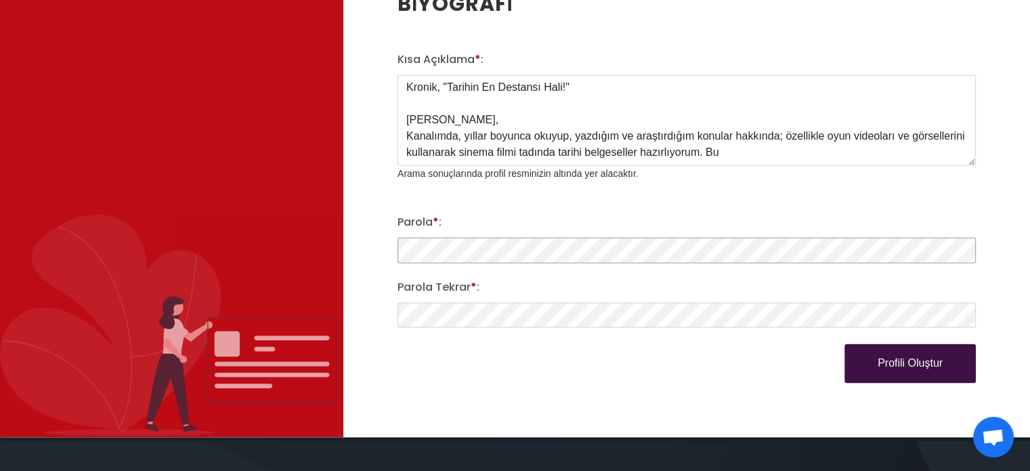
scroll to position [1963, 0]
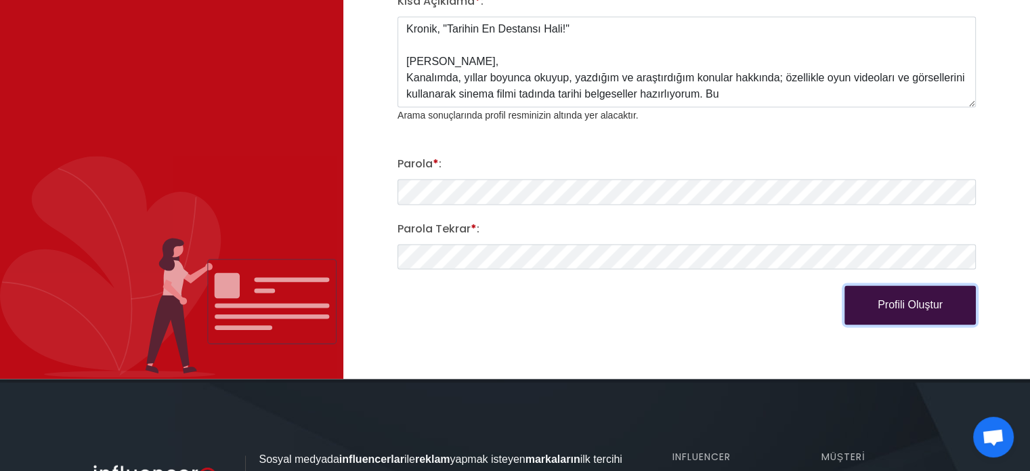
click at [877, 308] on button "Profili Oluştur" at bounding box center [909, 304] width 131 height 39
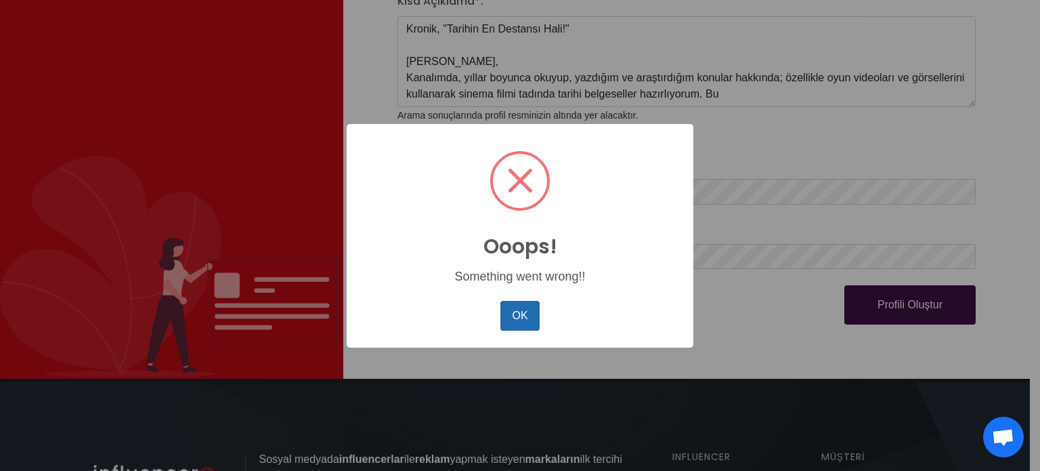
click at [529, 318] on button "OK" at bounding box center [519, 316] width 39 height 30
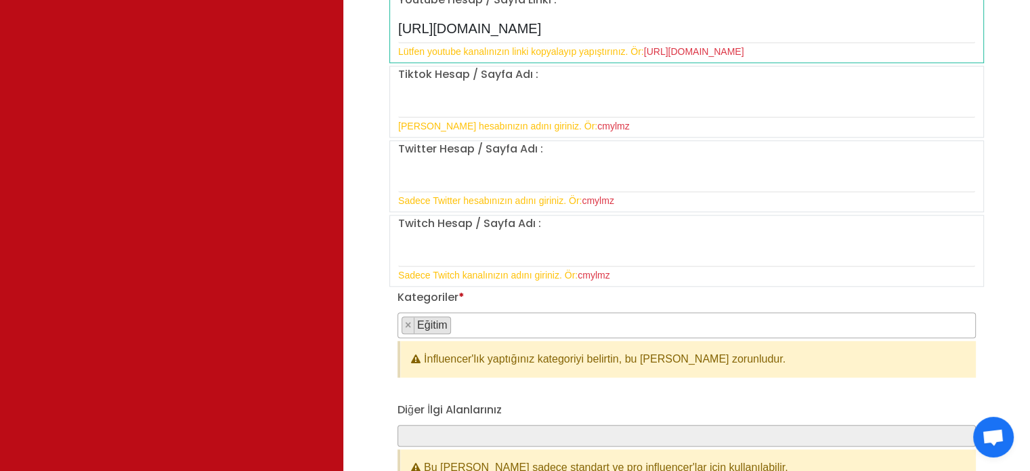
scroll to position [1286, 0]
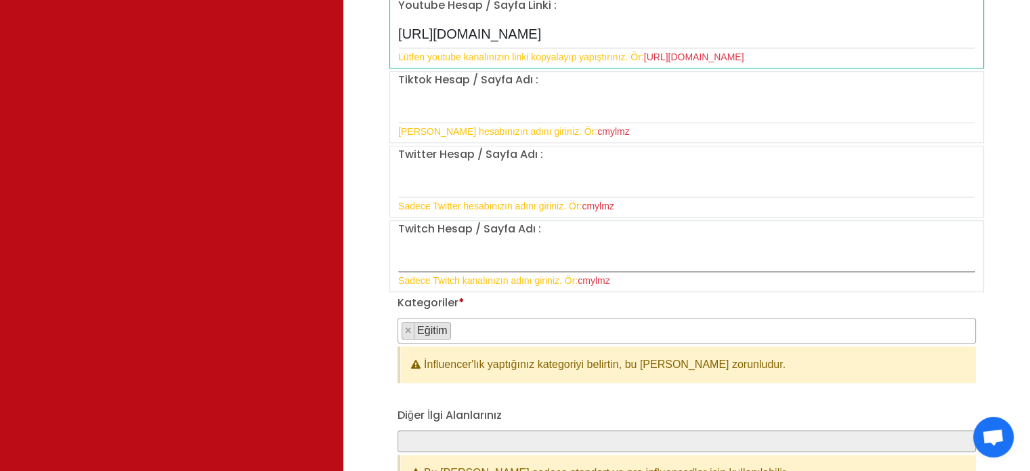
click at [500, 244] on input "text" at bounding box center [686, 258] width 577 height 28
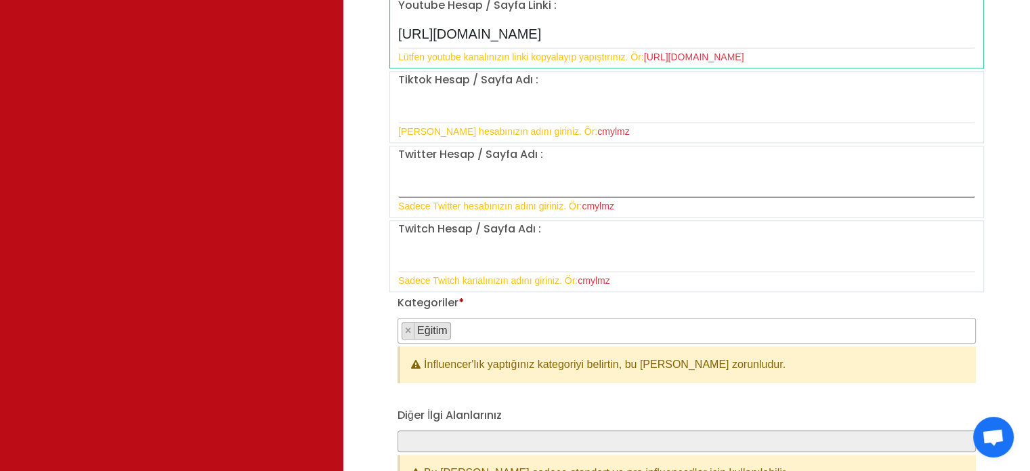
click at [512, 171] on input "text" at bounding box center [686, 183] width 577 height 28
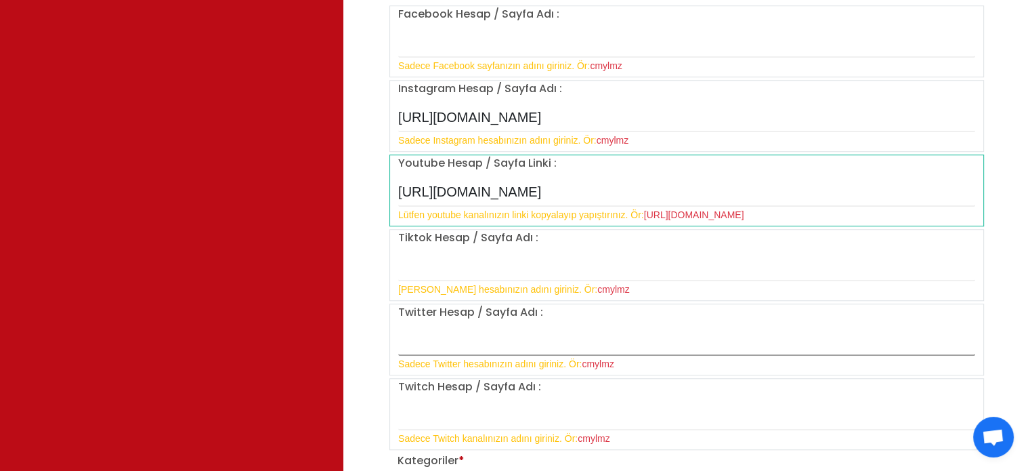
scroll to position [1083, 0]
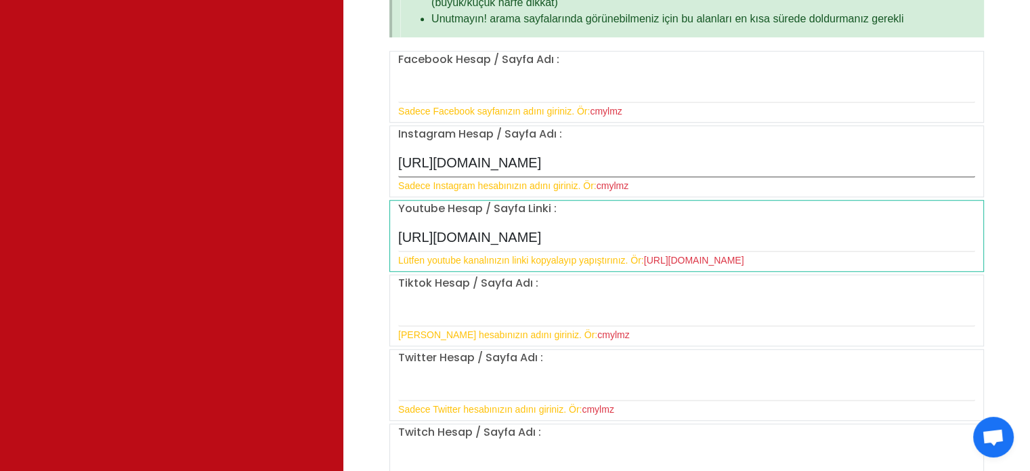
click at [587, 152] on input "https://www.instagram.com/kroniktarihyoutube/" at bounding box center [686, 163] width 577 height 28
drag, startPoint x: 567, startPoint y: 162, endPoint x: 355, endPoint y: 153, distance: 212.1
click at [355, 153] on div "Kişisel Bilgiler Influencer Adınız * : Kronik Tarih Ad * : Koray Soyad * : Avcı…" at bounding box center [686, 122] width 687 height 2272
click at [592, 167] on input "kroniktarihyoutube/" at bounding box center [686, 163] width 577 height 28
type input "kroniktarihyoutube"
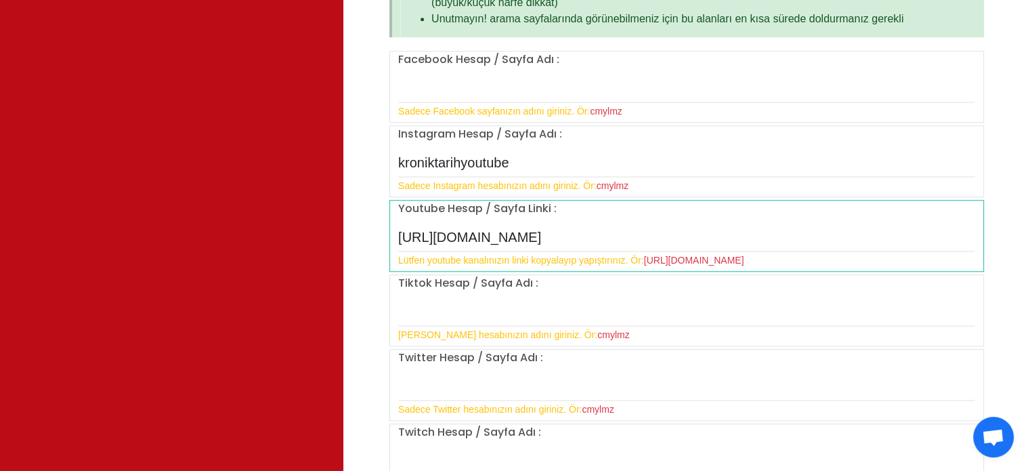
click at [1007, 198] on div "Kişisel Bilgiler Influencer Adınız * : Kronik Tarih Ad * : Koray Soyad * : Avcı…" at bounding box center [686, 122] width 687 height 2272
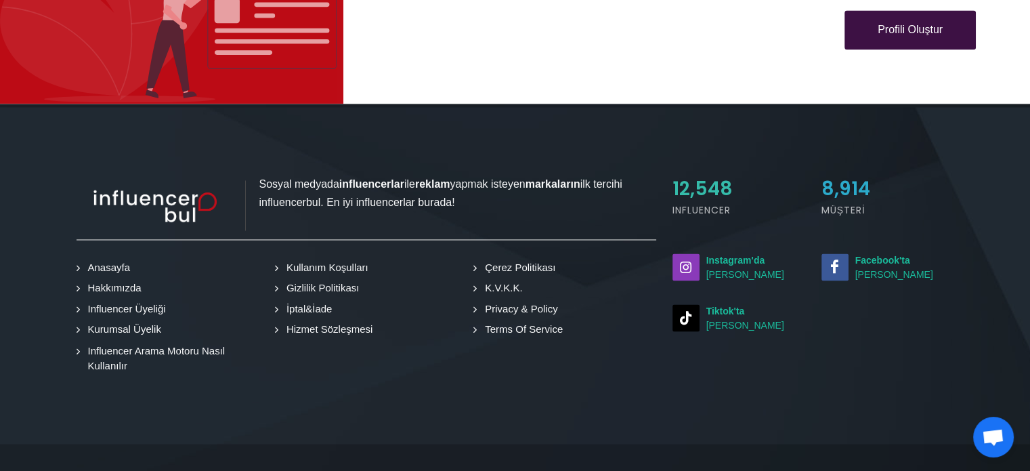
scroll to position [2018, 0]
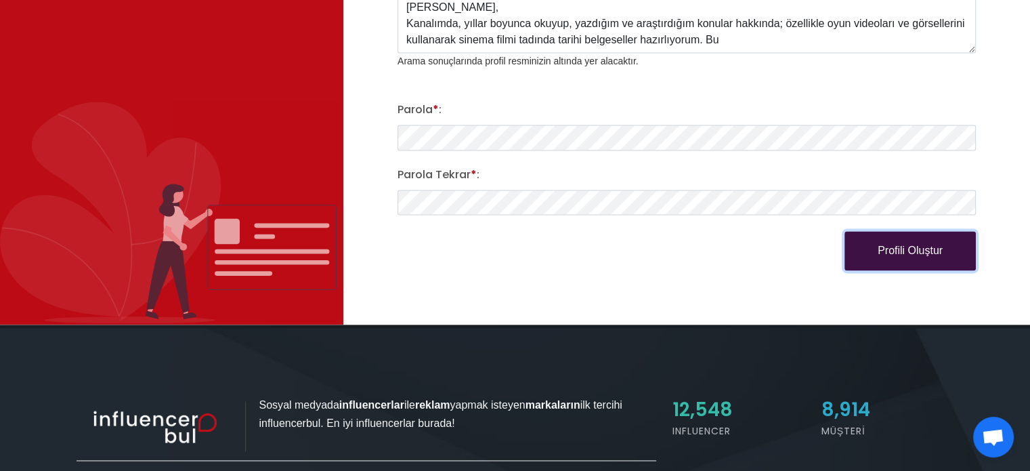
click at [902, 244] on button "Profili Oluştur" at bounding box center [909, 250] width 131 height 39
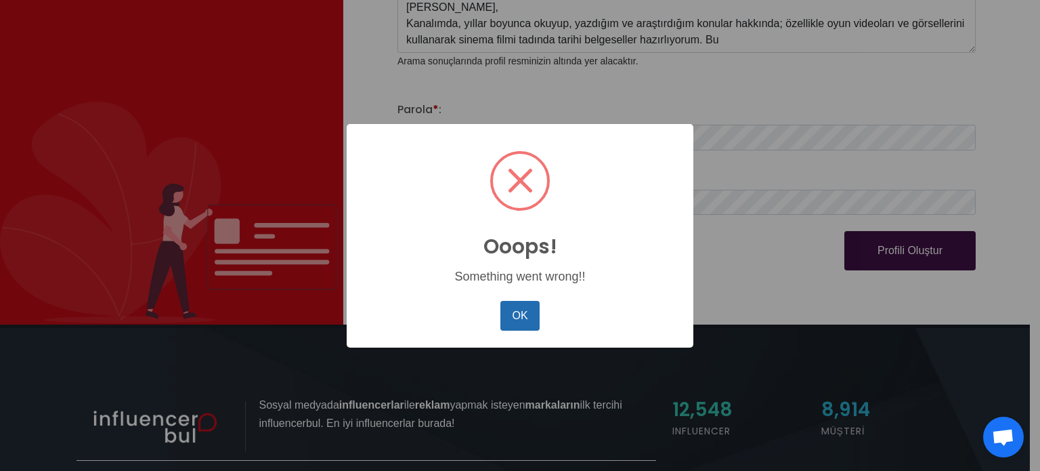
click at [536, 310] on button "OK" at bounding box center [519, 316] width 39 height 30
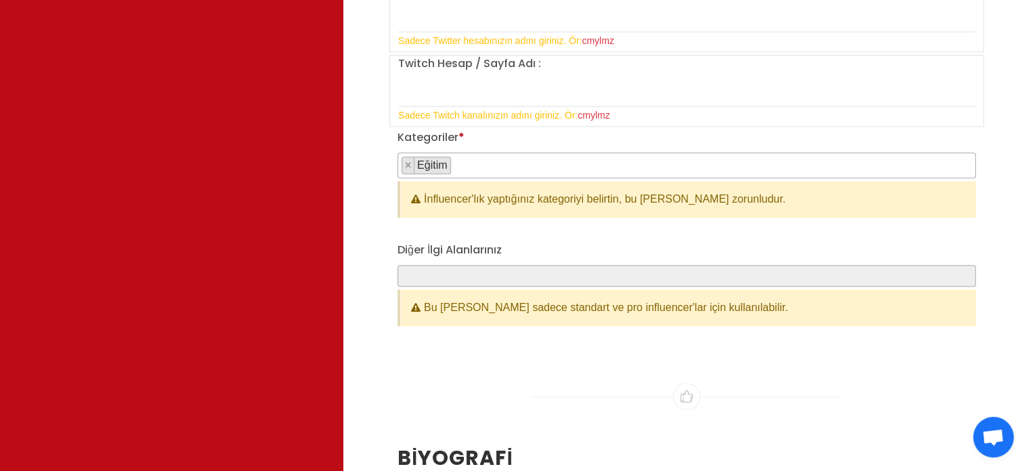
scroll to position [1408, 0]
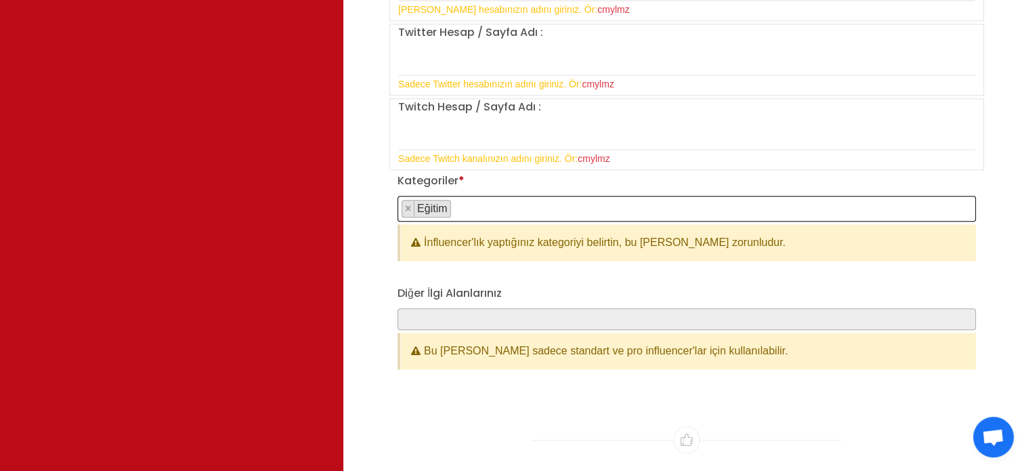
click at [515, 211] on span "× Eğitim" at bounding box center [686, 209] width 578 height 26
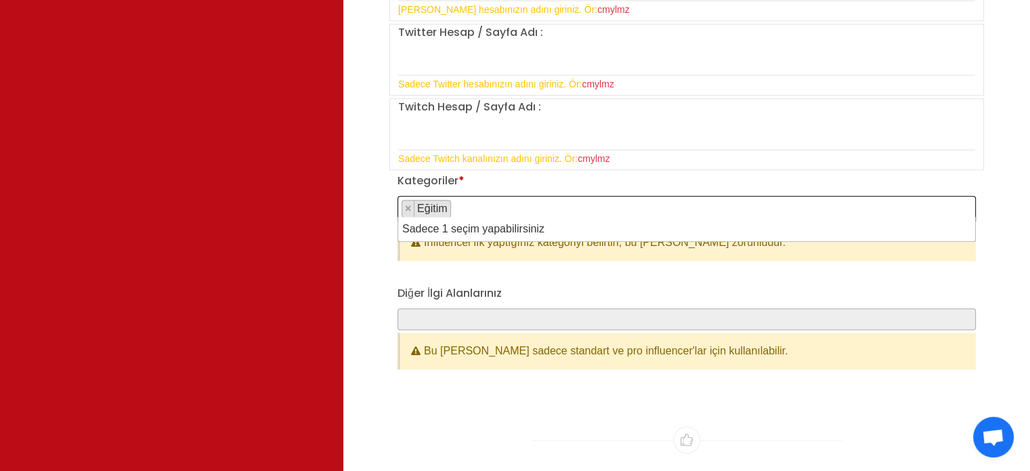
click at [529, 182] on div "Kategoriler * Aile & Çocuk & Ebeveyn Alışveriş & Giyim & Aksesuar Araba & Motor…" at bounding box center [686, 217] width 578 height 88
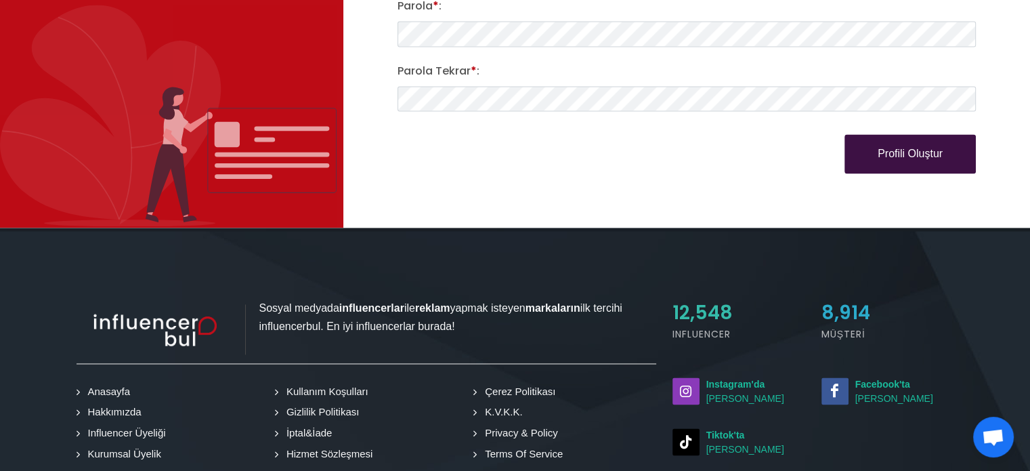
scroll to position [2085, 0]
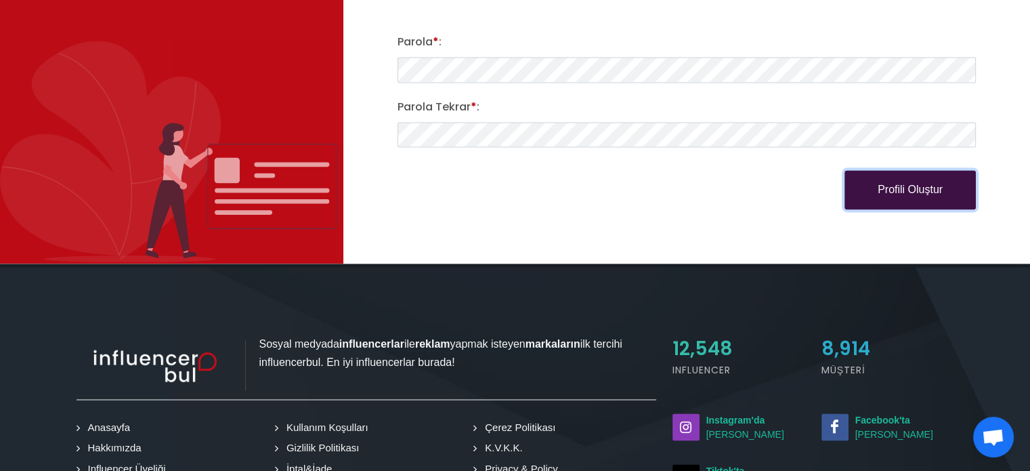
click at [905, 190] on button "Profili Oluştur" at bounding box center [909, 189] width 131 height 39
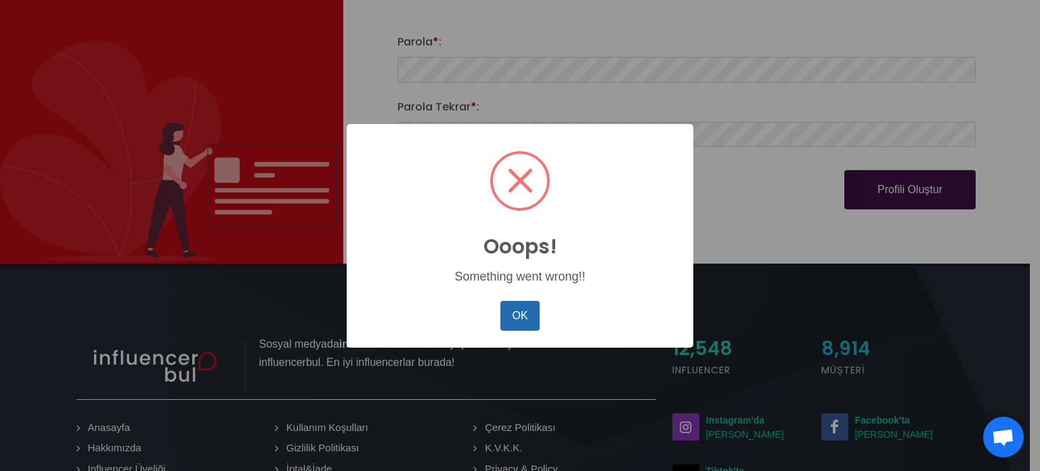
click at [523, 311] on button "OK" at bounding box center [519, 316] width 39 height 30
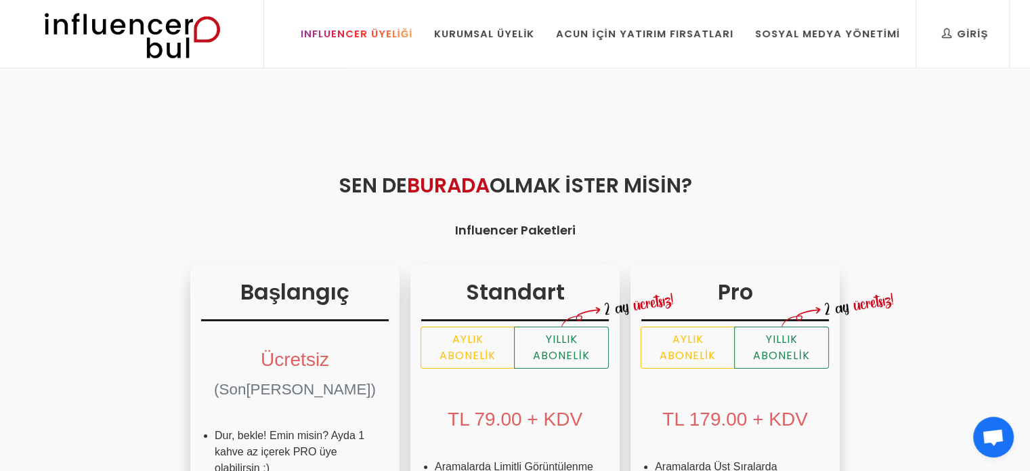
click at [374, 45] on link "Influencer Üyeliği" at bounding box center [356, 34] width 133 height 68
click at [116, 28] on img at bounding box center [131, 34] width 223 height 68
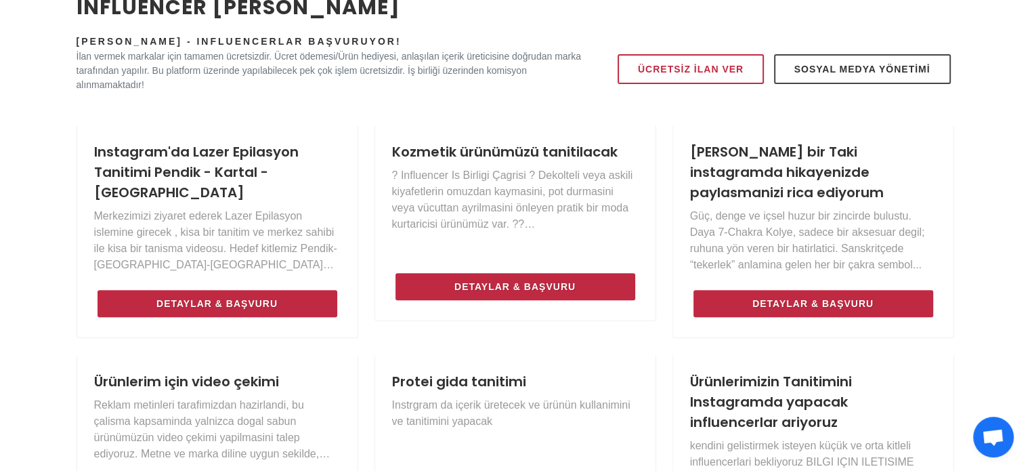
scroll to position [542, 0]
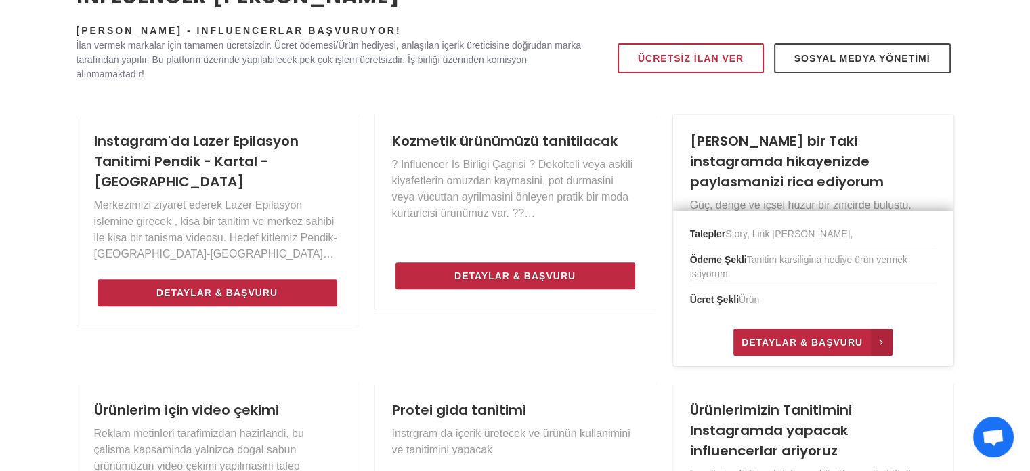
click at [829, 349] on span "Detaylar & Başvuru" at bounding box center [801, 342] width 121 height 16
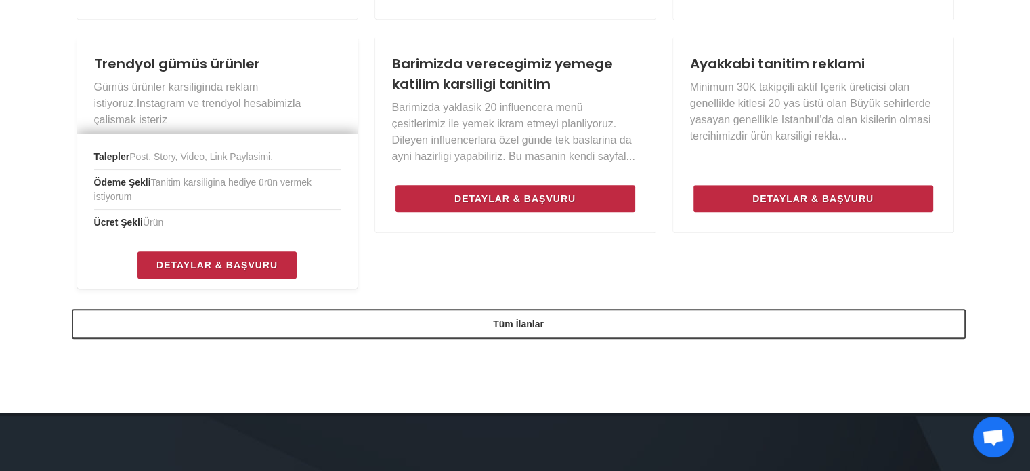
scroll to position [1083, 0]
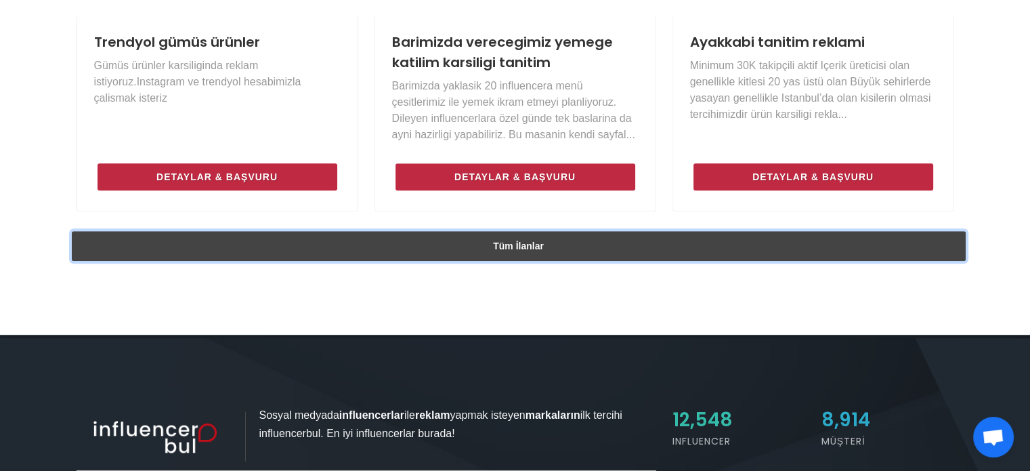
click at [536, 255] on link "Tüm İlanlar" at bounding box center [519, 246] width 894 height 30
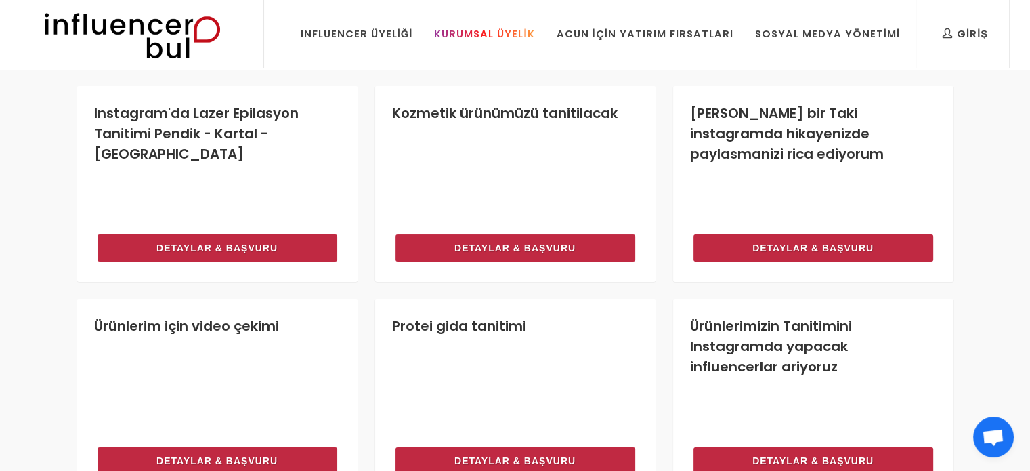
click at [525, 42] on link "Kurumsal Üyelik" at bounding box center [484, 34] width 121 height 68
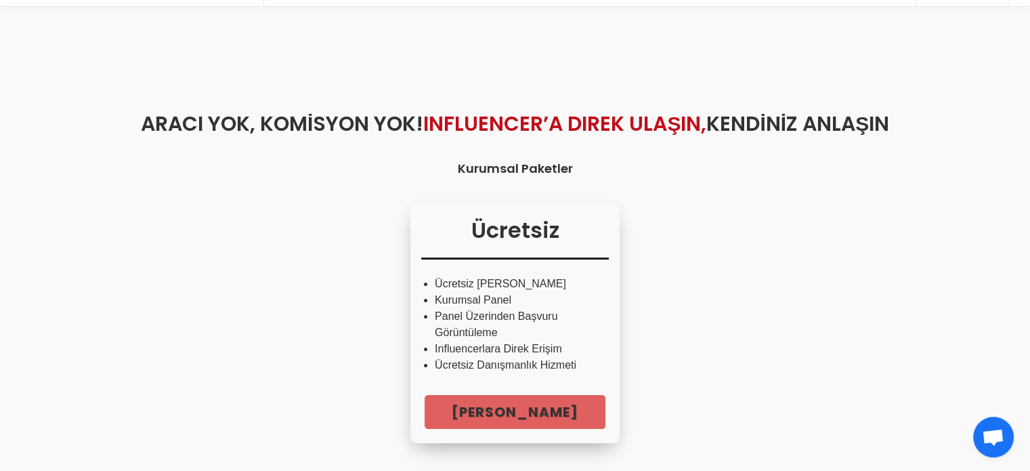
scroll to position [68, 0]
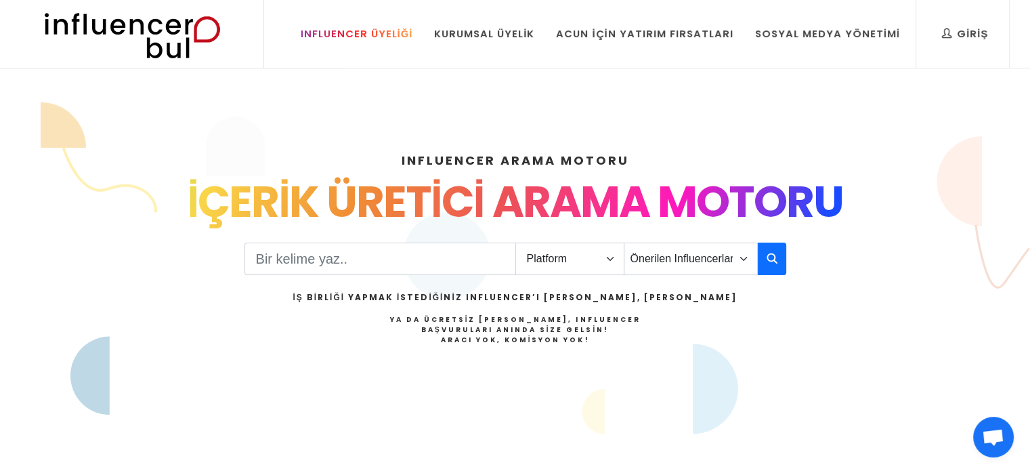
click at [409, 49] on link "Influencer Üyeliği" at bounding box center [356, 34] width 133 height 68
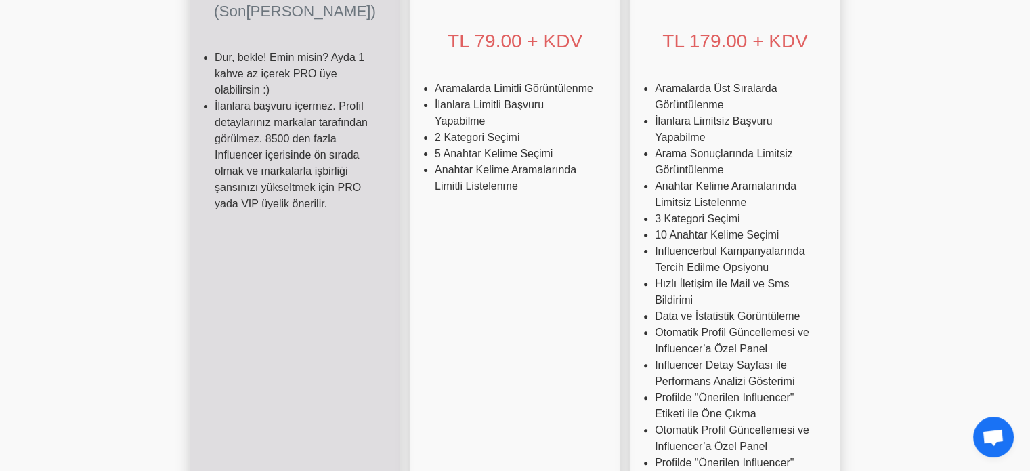
scroll to position [609, 0]
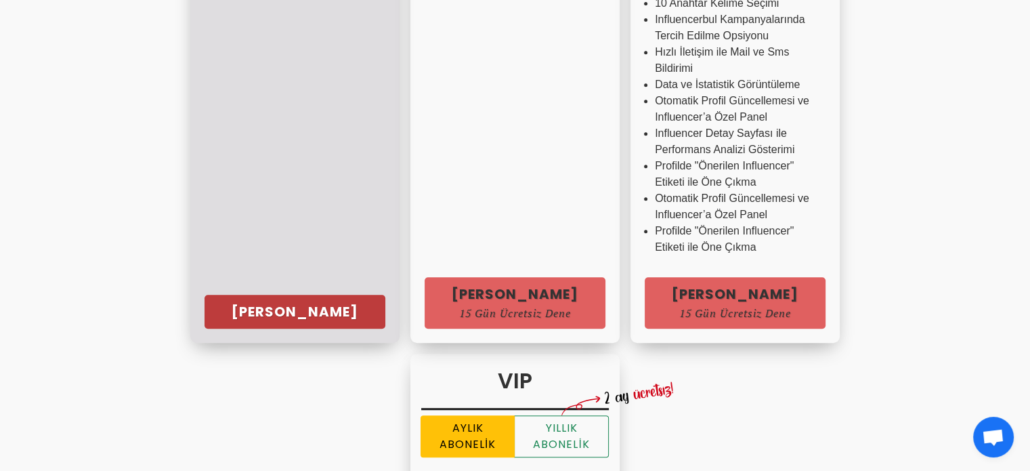
click at [219, 295] on link "Hemen Başla" at bounding box center [294, 312] width 181 height 34
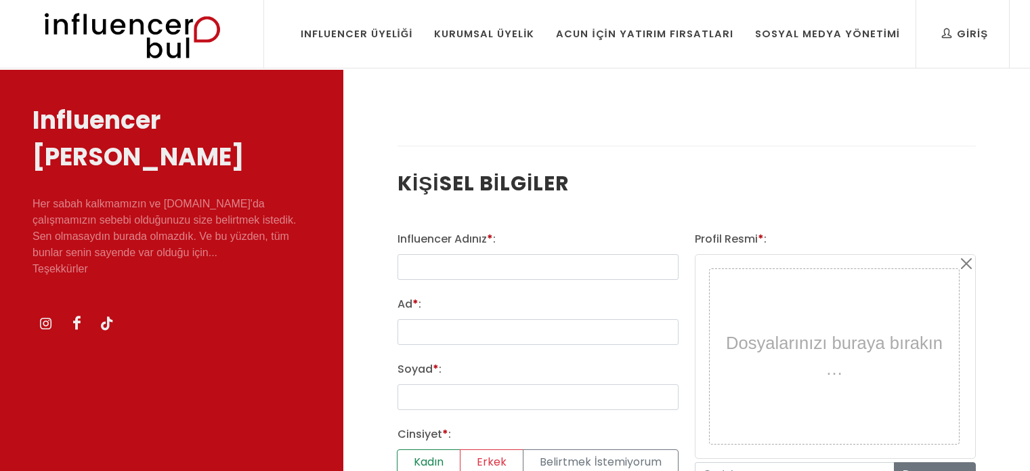
select select
click at [489, 259] on input "text" at bounding box center [537, 267] width 281 height 26
click at [496, 266] on input "text" at bounding box center [537, 267] width 281 height 26
type input "k"
click at [436, 267] on input "Kronih Tarih" at bounding box center [537, 267] width 281 height 26
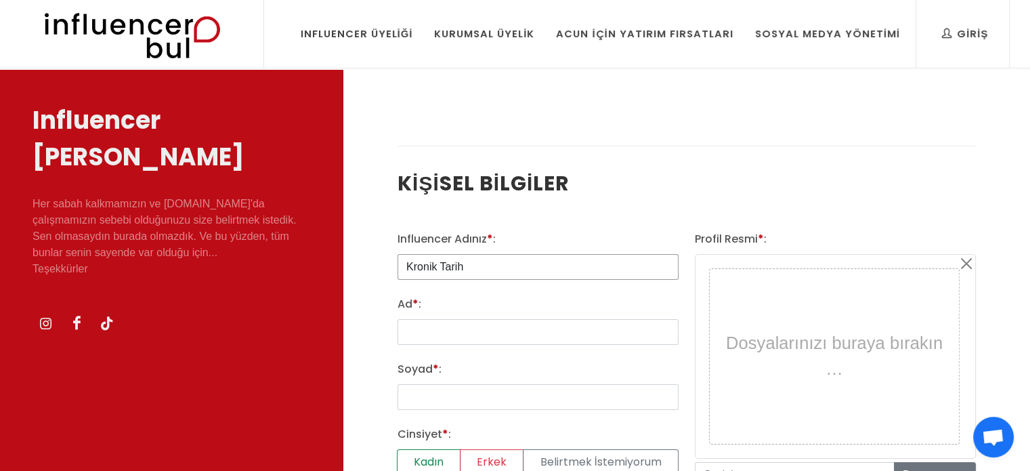
type input "Kronik Tarih"
click at [466, 328] on input "Ad * :" at bounding box center [537, 332] width 281 height 26
type input "Koray"
click at [462, 400] on input "Soyad * :" at bounding box center [537, 397] width 281 height 26
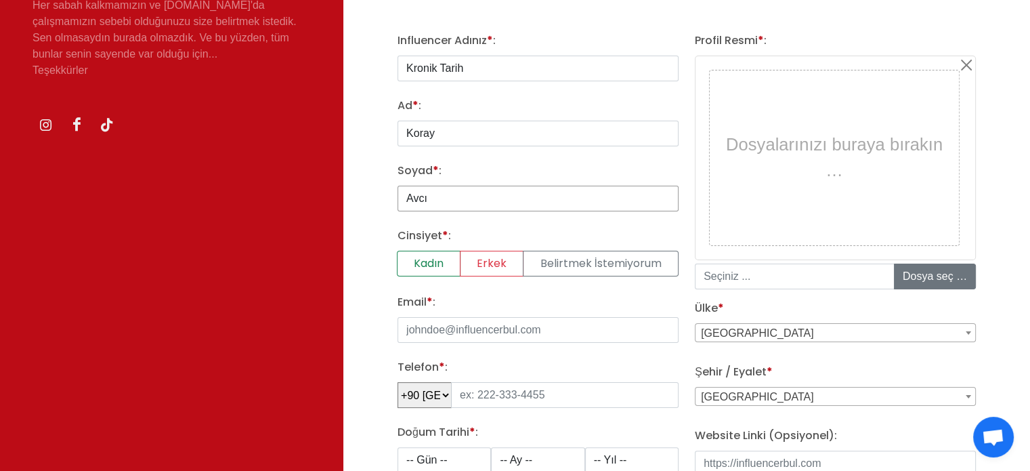
scroll to position [203, 0]
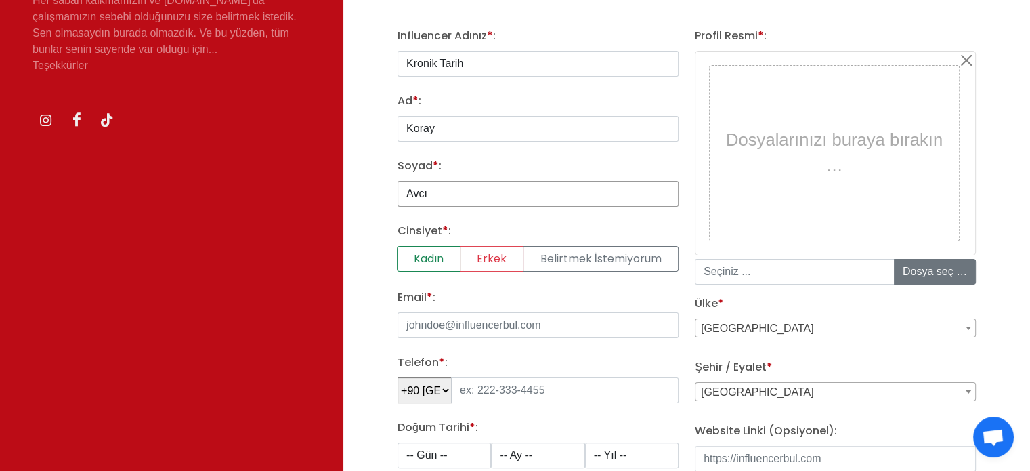
type input "Avcı"
click at [489, 327] on input "Email * :" at bounding box center [537, 325] width 281 height 26
type input "[EMAIL_ADDRESS][DOMAIN_NAME]"
click at [487, 380] on input "tel" at bounding box center [564, 390] width 227 height 26
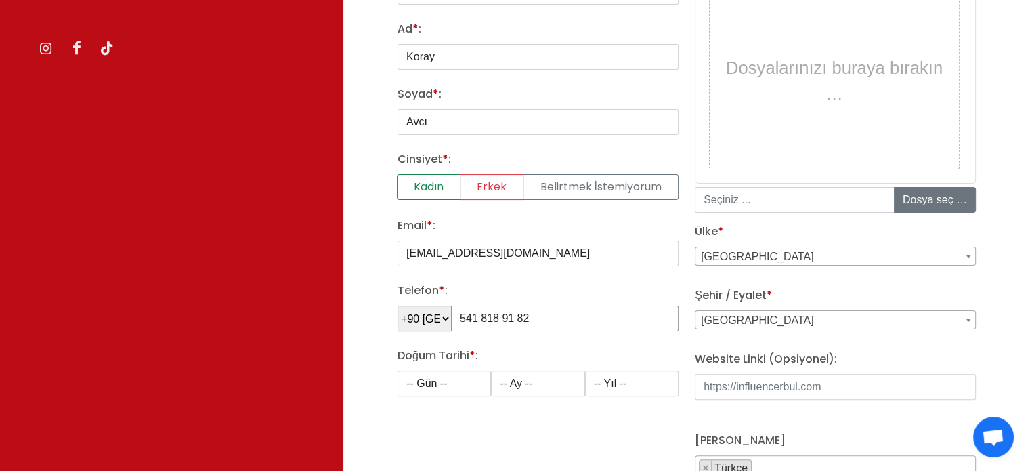
scroll to position [339, 0]
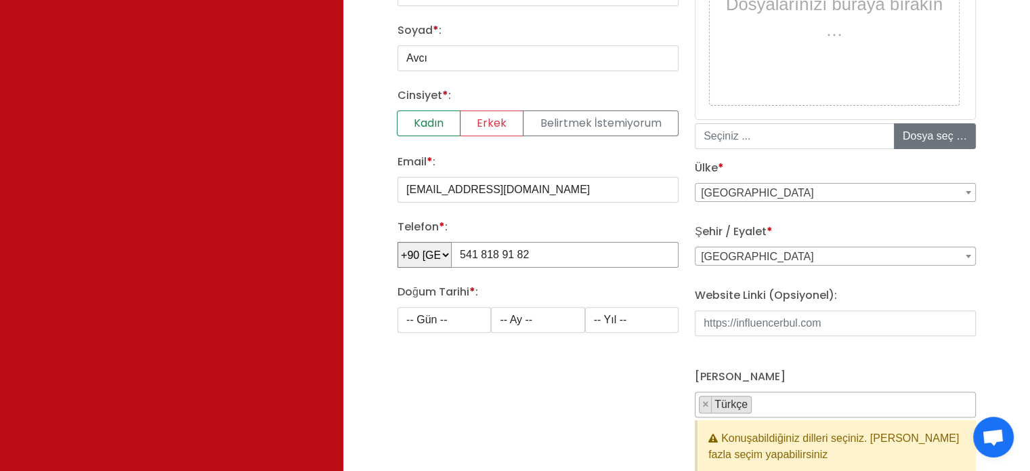
type input "541 818 91 82"
click at [467, 324] on select "-- Gün -- 1 2 3 4 5 6 7 8 9 10 11 12 13 14 15 16 17 18 19 20 21 22 23 24 25 26 …" at bounding box center [443, 320] width 93 height 26
select select "22"
click at [397, 307] on select "-- Gün -- 1 2 3 4 5 6 7 8 9 10 11 12 13 14 15 16 17 18 19 20 21 22 23 24 25 26 …" at bounding box center [443, 320] width 93 height 26
click at [515, 307] on select "-- Ay -- 1 2 3 4 5 6 7 8 9 10 11 12" at bounding box center [537, 320] width 93 height 26
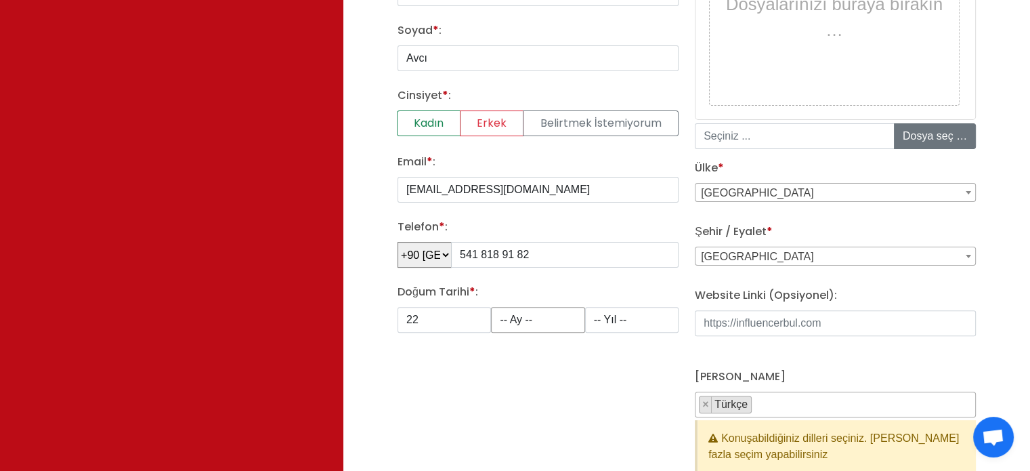
select select "1"
click at [491, 307] on select "-- Ay -- 1 2 3 4 5 6 7 8 9 10 11 12" at bounding box center [537, 320] width 93 height 26
click at [618, 316] on select "-- Yıl -- 2008 2007 2006 2005 2004 2003 2002 2001 2000 1999 1998 1997 1996 1995…" at bounding box center [631, 320] width 93 height 26
select select "1988"
click at [585, 307] on select "-- Yıl -- 2008 2007 2006 2005 2004 2003 2002 2001 2000 1999 1998 1997 1996 1995…" at bounding box center [631, 320] width 93 height 26
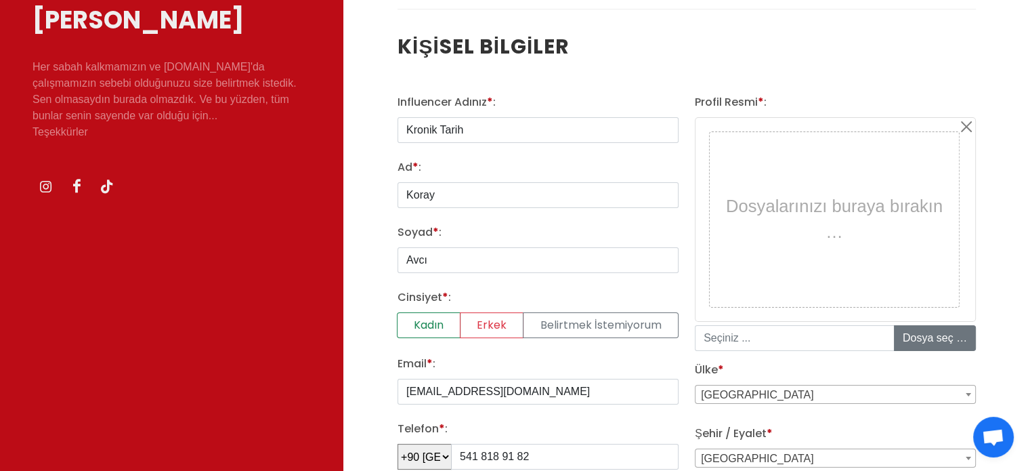
scroll to position [135, 0]
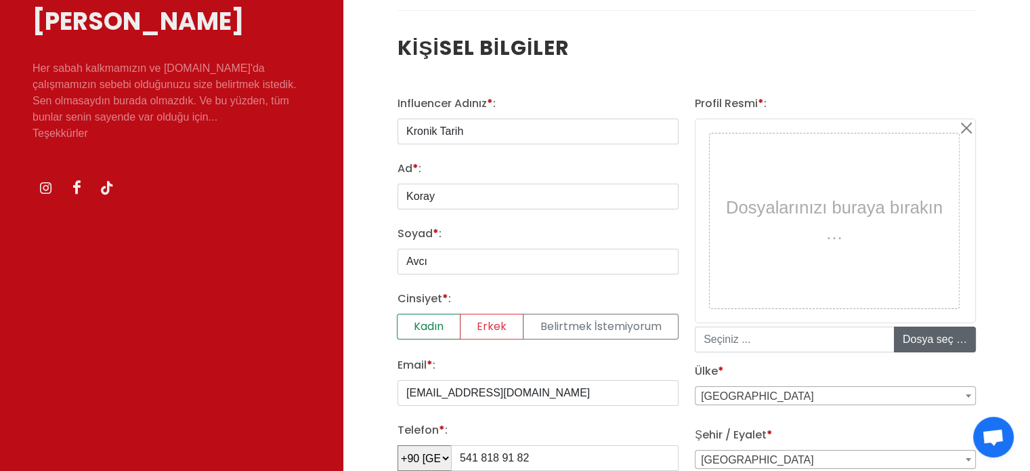
click at [923, 332] on input "file" at bounding box center [996, 339] width 205 height 24
type input "C:\fakepath\unnamed (1).jpg"
type input "unnamed _1_.jpg"
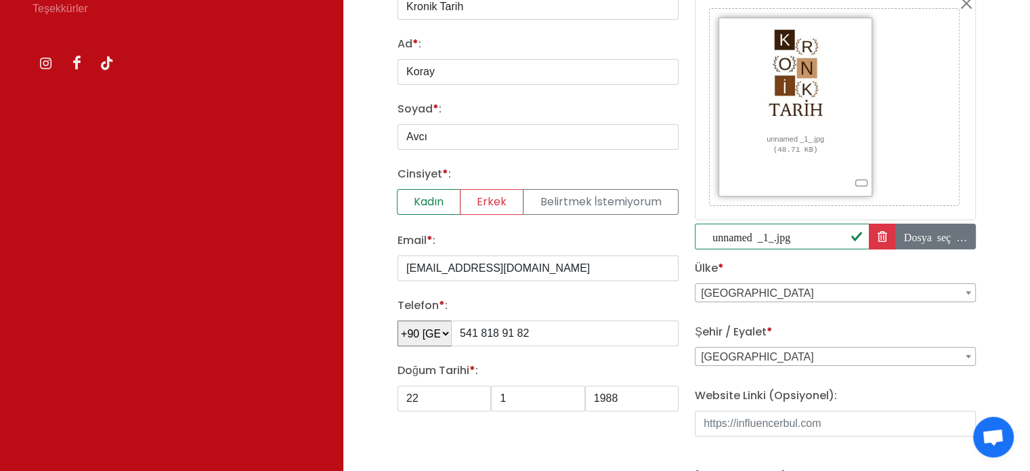
scroll to position [271, 0]
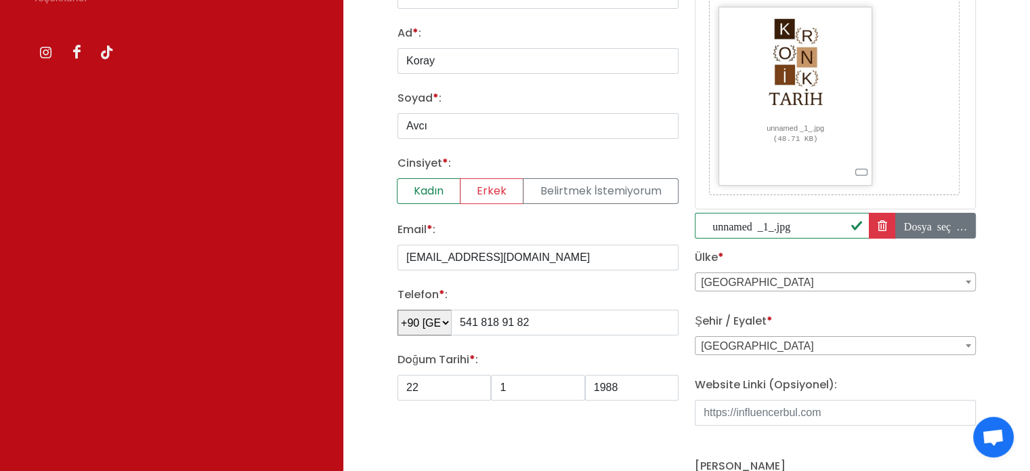
click at [798, 353] on span "[GEOGRAPHIC_DATA]" at bounding box center [835, 345] width 280 height 19
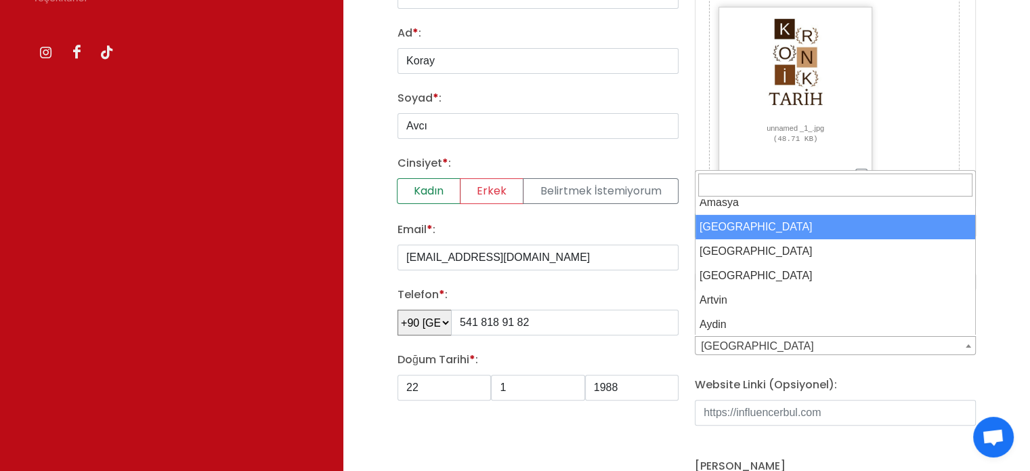
scroll to position [135, 0]
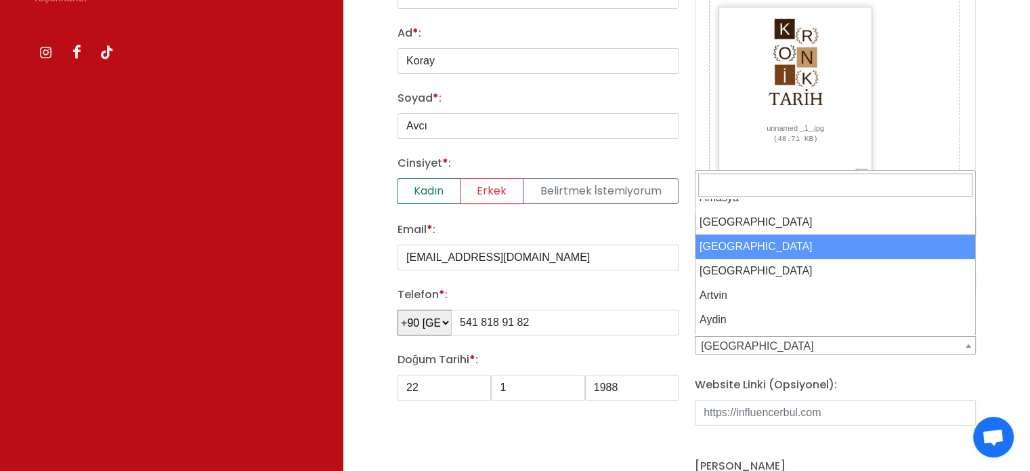
select select "3670"
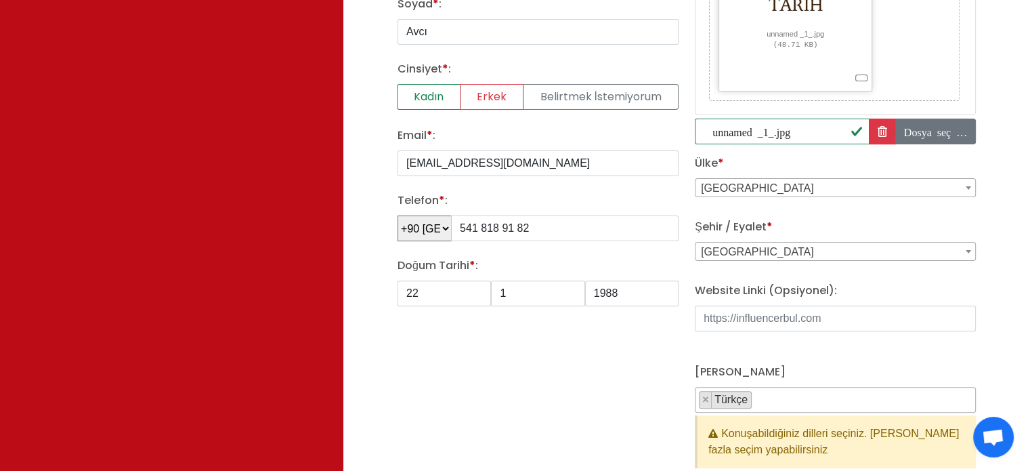
scroll to position [406, 0]
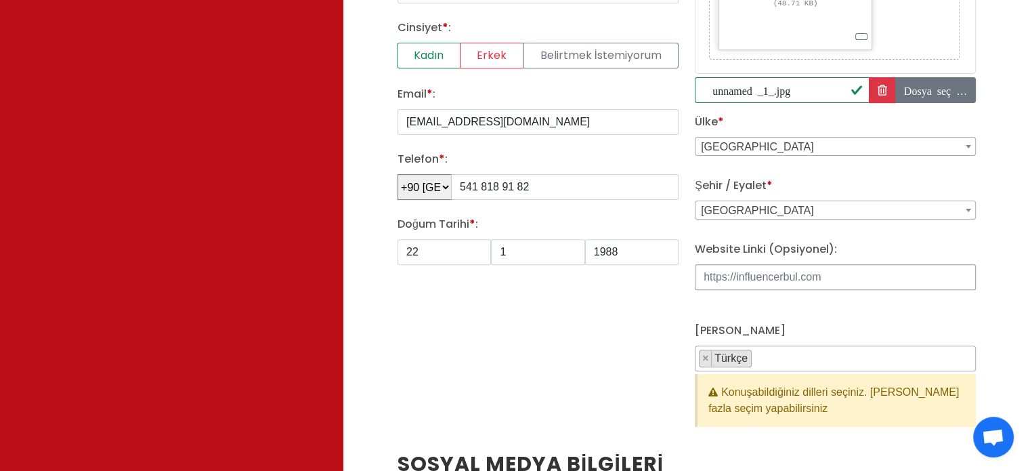
click at [802, 270] on input "Website Linki (Opsiyonel):" at bounding box center [835, 277] width 281 height 26
paste input "[URL][DOMAIN_NAME]"
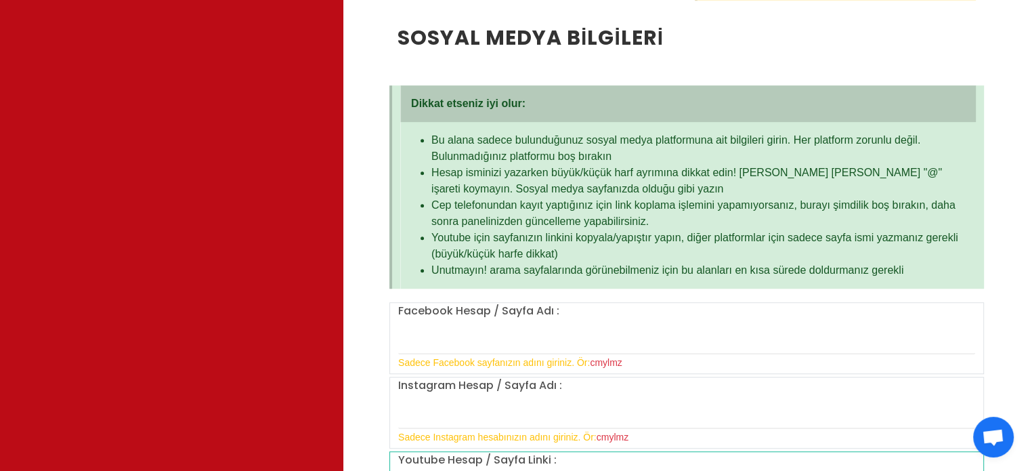
scroll to position [1016, 0]
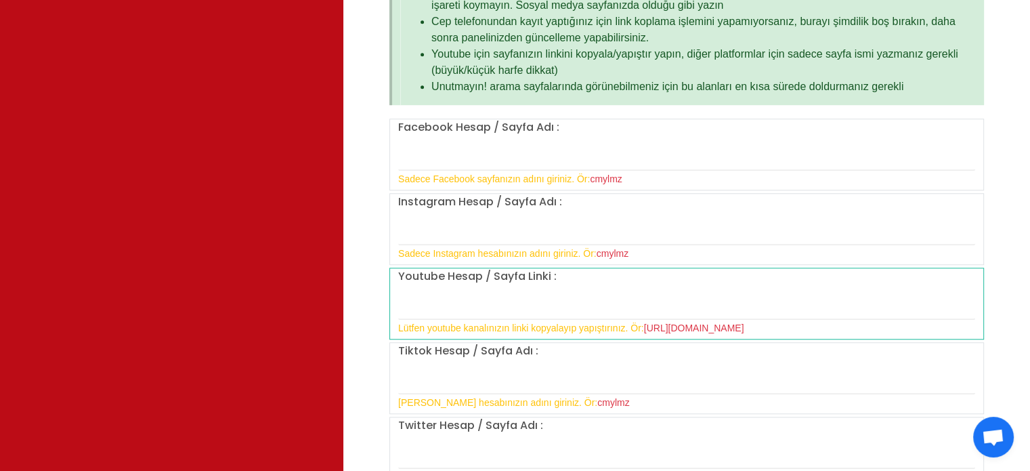
type input "[URL][DOMAIN_NAME]"
click at [467, 306] on input "text" at bounding box center [686, 305] width 577 height 28
paste input "[URL][DOMAIN_NAME]"
type input "[URL][DOMAIN_NAME]"
click at [567, 223] on input "text" at bounding box center [686, 231] width 577 height 28
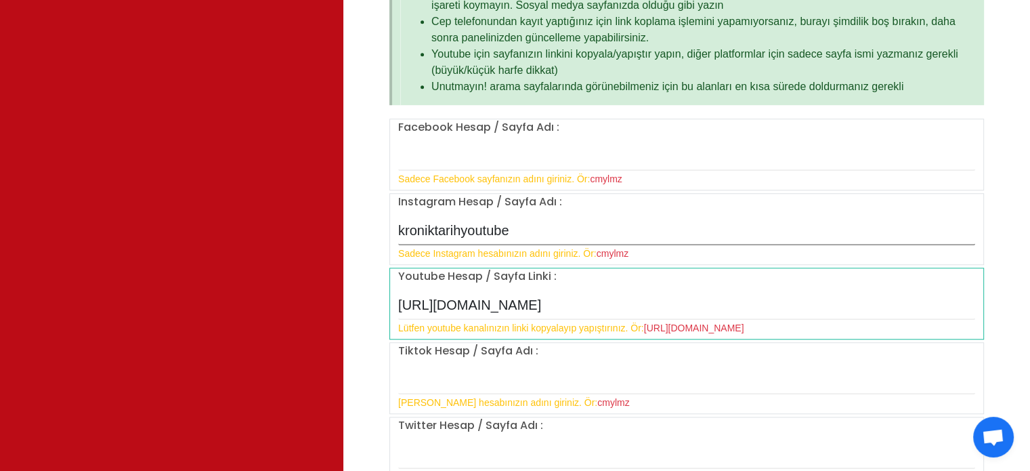
type input "kroniktarihyoutube"
click at [1018, 257] on div "Kişisel Bilgiler Influencer Adınız * : Kronik Tarih Ad * : [PERSON_NAME] * : Av…" at bounding box center [686, 188] width 687 height 2268
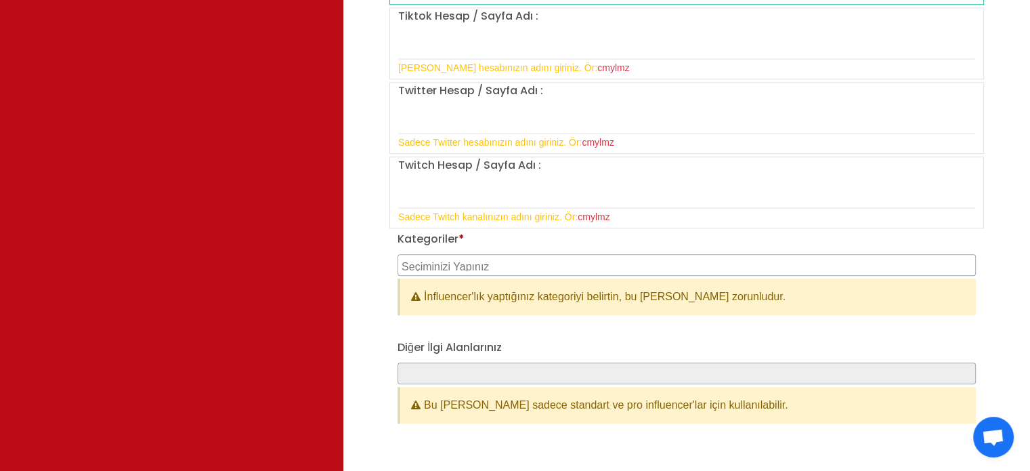
scroll to position [1354, 0]
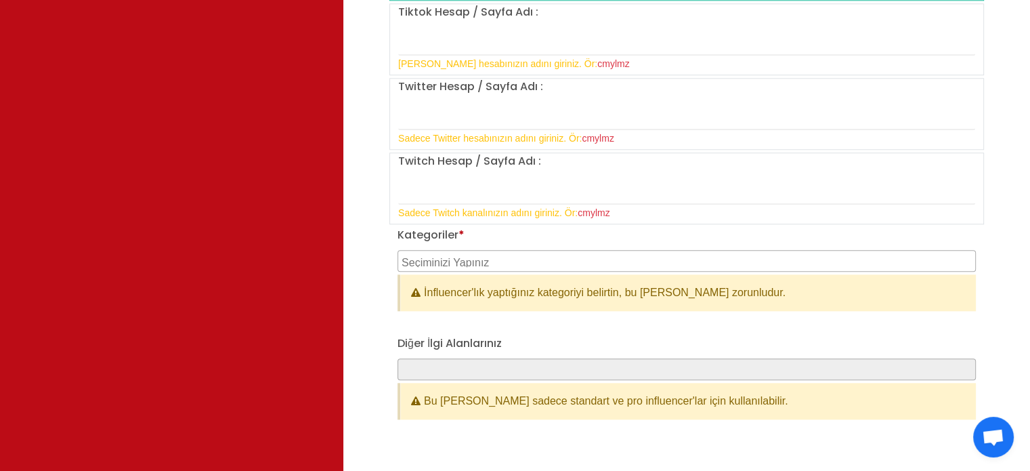
click at [508, 261] on textarea "Search" at bounding box center [687, 261] width 573 height 12
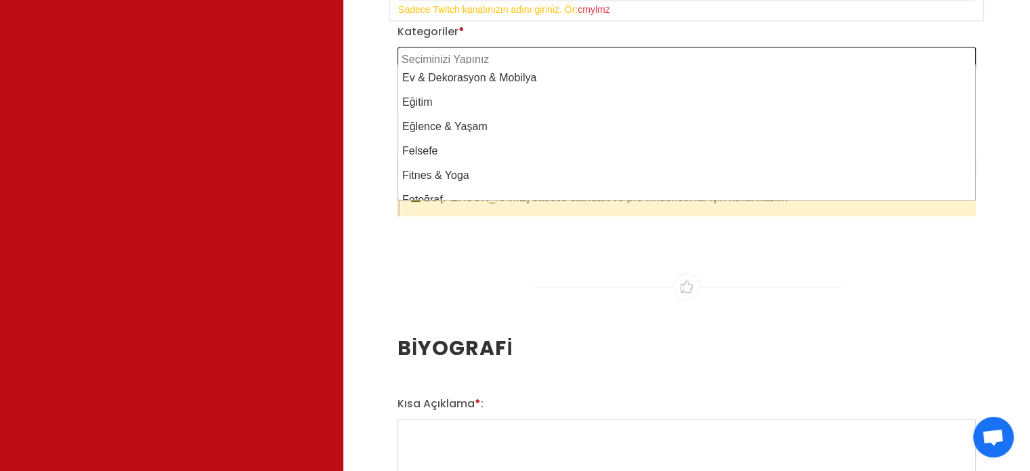
scroll to position [271, 0]
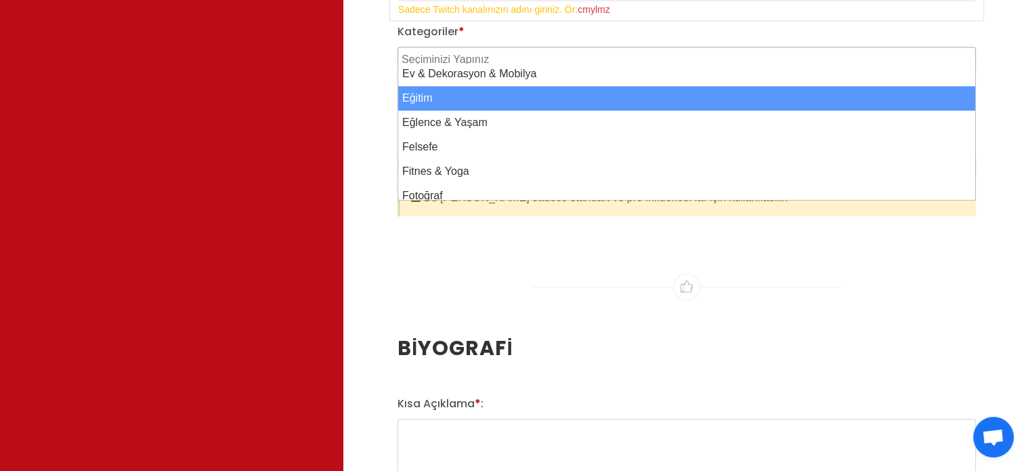
select select "13"
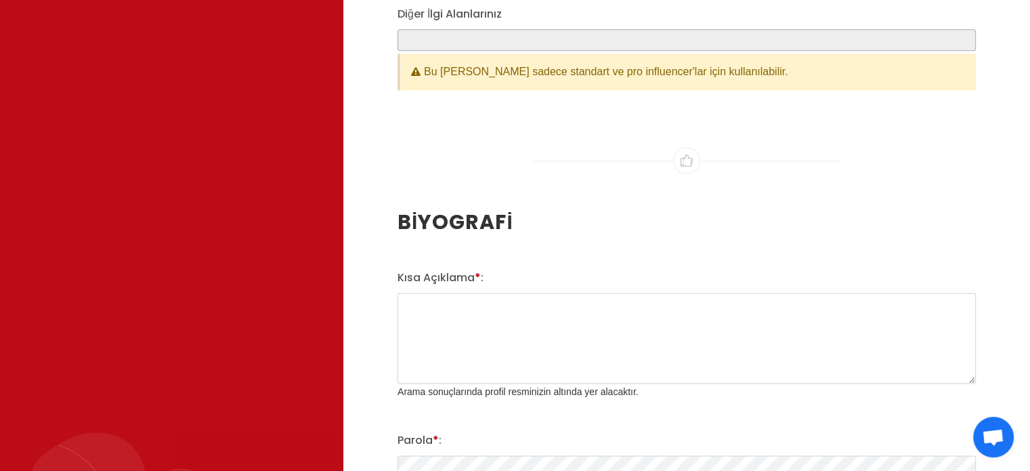
scroll to position [1760, 0]
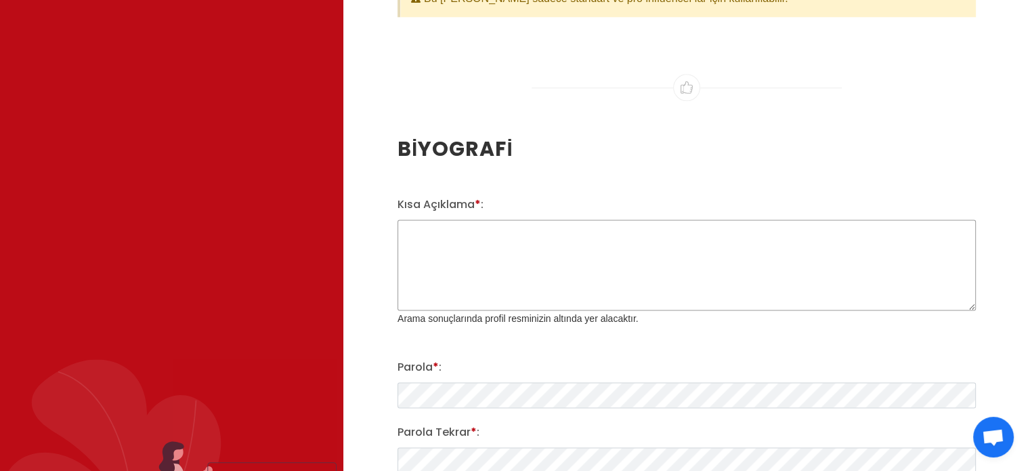
click at [513, 227] on textarea "[PERSON_NAME] * :" at bounding box center [686, 264] width 578 height 91
paste textarea "Kronik, "Tarihin En Destansı Hali!" [PERSON_NAME], Kanalımda, yıllar boyunca ok…"
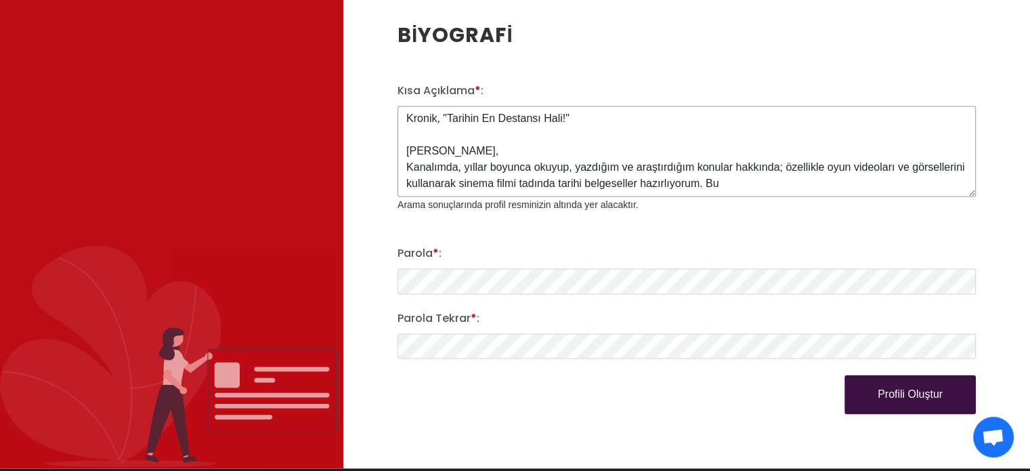
scroll to position [1896, 0]
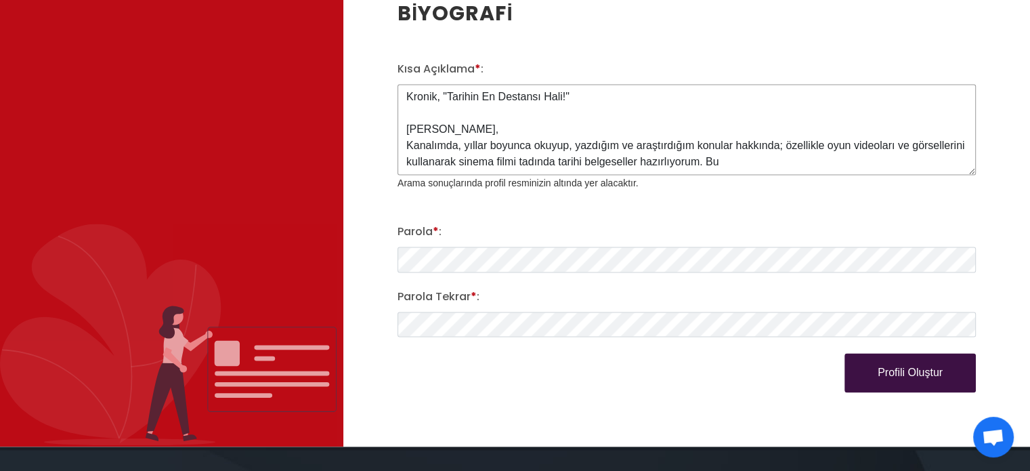
type textarea "Kronik, "Tarihin En Destansı Hali!" [PERSON_NAME], Kanalımda, yıllar boyunca ok…"
click at [881, 359] on button "Profili Oluştur" at bounding box center [909, 372] width 131 height 39
click at [894, 370] on button "Profili Oluştur" at bounding box center [909, 372] width 131 height 39
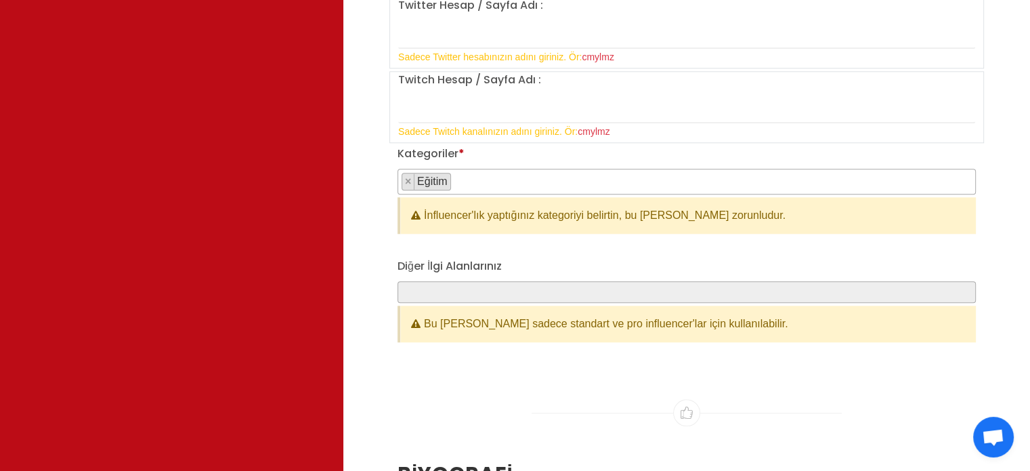
scroll to position [1422, 0]
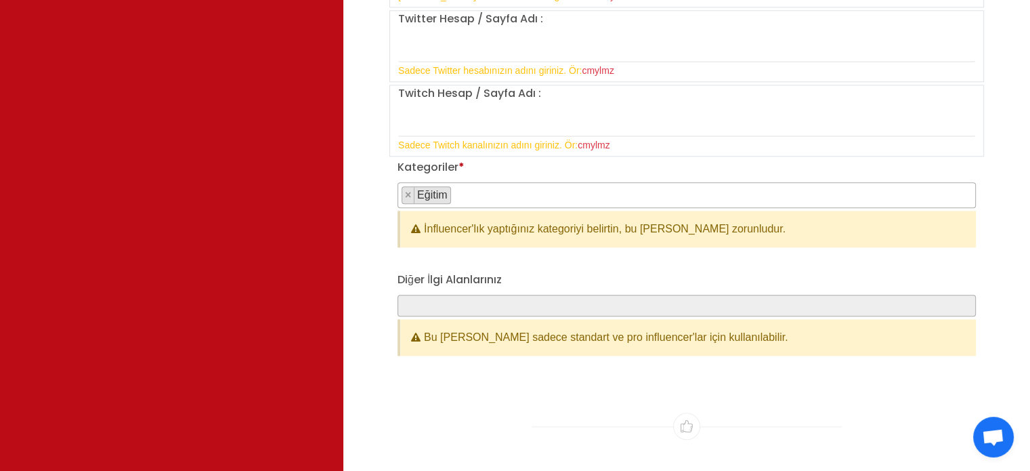
click at [626, 187] on span "× Eğitim" at bounding box center [686, 195] width 578 height 26
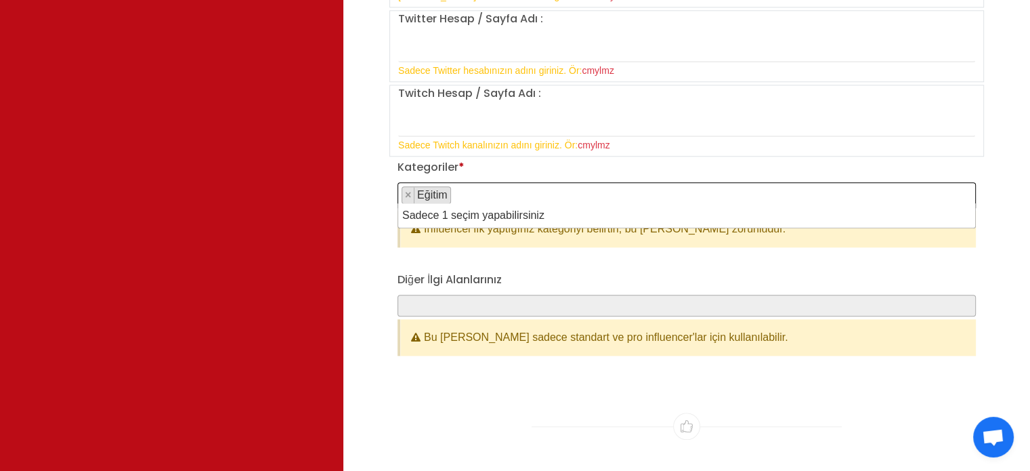
click at [553, 263] on div "Kategoriler * [PERSON_NAME] & [PERSON_NAME] & Ebeveyn [PERSON_NAME] & [PERSON_N…" at bounding box center [686, 214] width 594 height 110
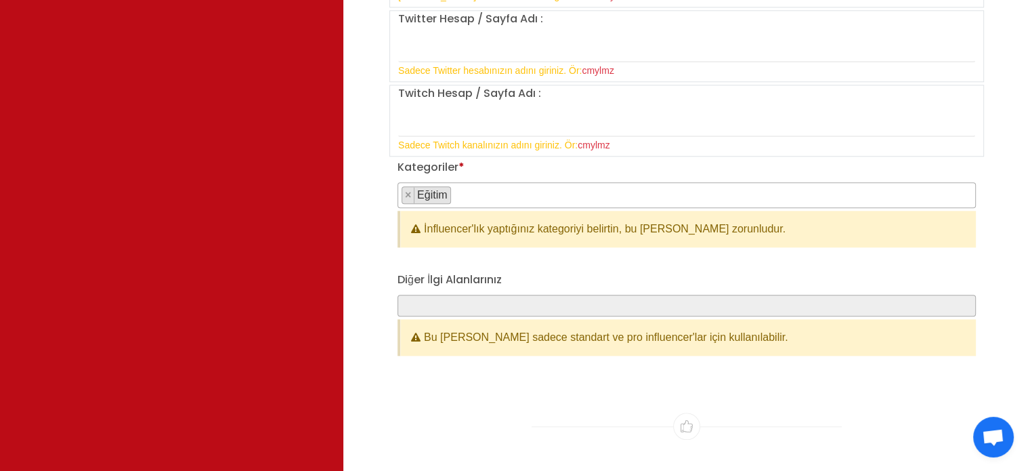
click at [631, 303] on span at bounding box center [686, 306] width 578 height 22
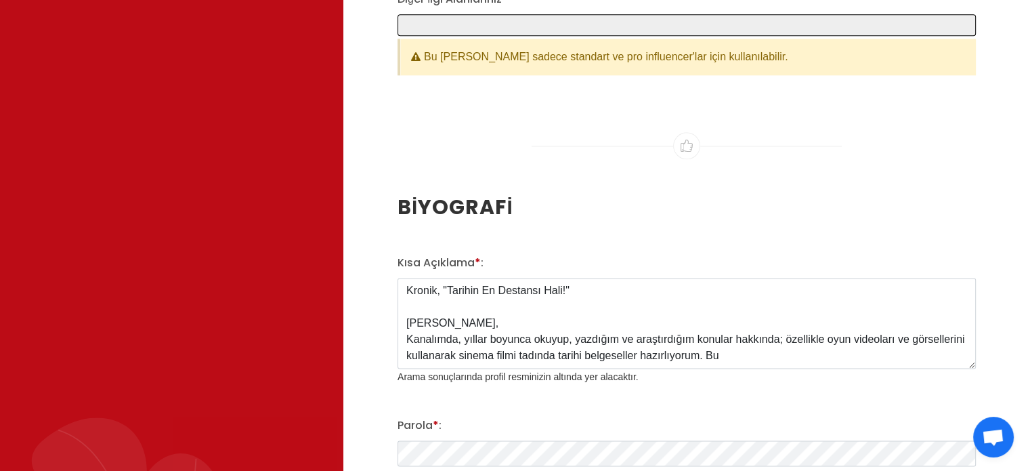
scroll to position [1963, 0]
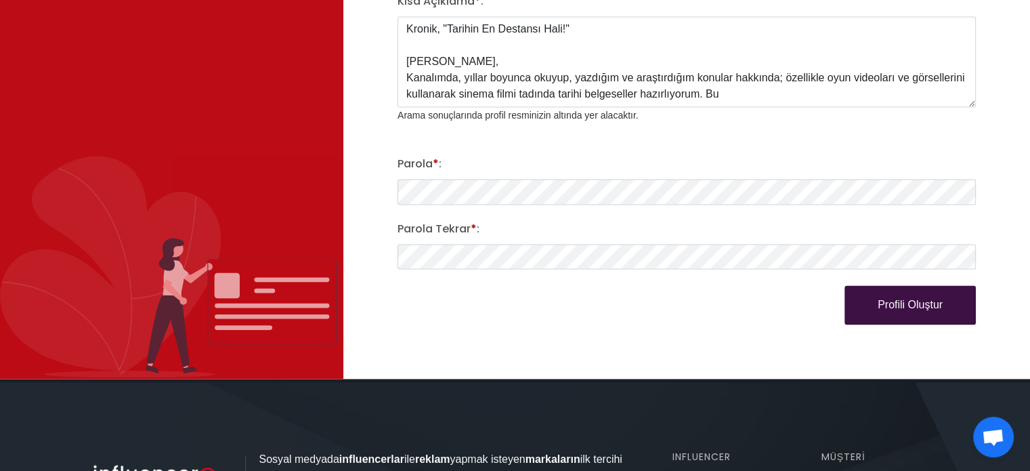
click at [909, 280] on div "Kısa Açıklama * : Kronik, "Tarihin En Destansı Hali!" [PERSON_NAME], Kanalımda,…" at bounding box center [686, 158] width 594 height 331
click at [905, 303] on button "Profili Oluştur" at bounding box center [909, 304] width 131 height 39
click at [886, 305] on button "Profili Oluştur" at bounding box center [909, 304] width 131 height 39
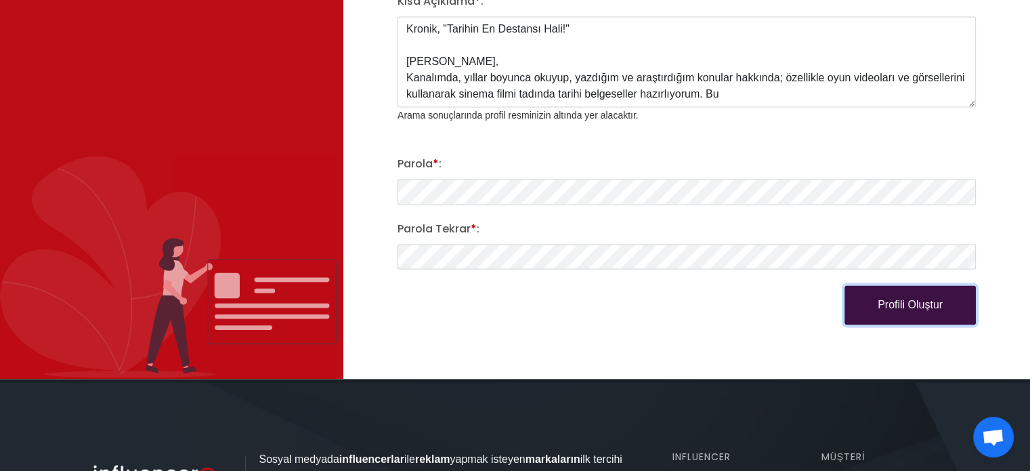
click at [886, 305] on button "Profili Oluştur" at bounding box center [909, 304] width 131 height 39
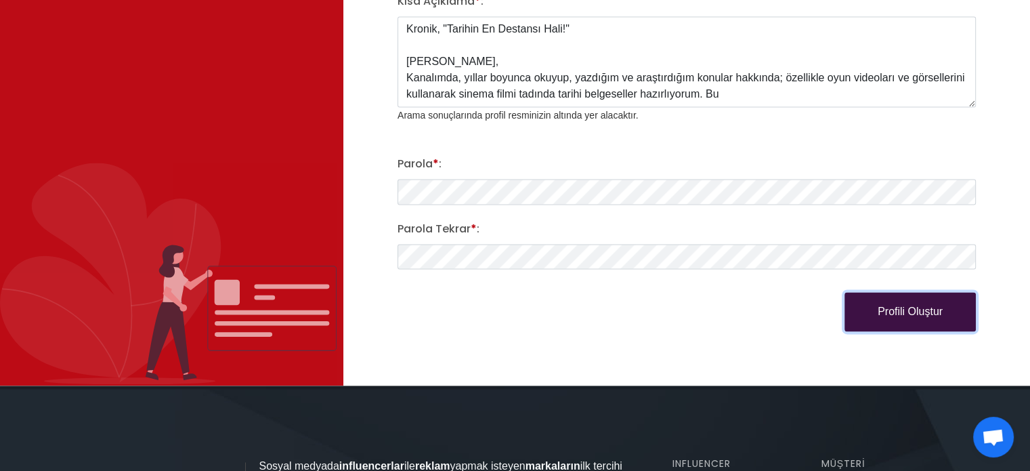
click at [930, 301] on button "Profili Oluştur" at bounding box center [909, 311] width 131 height 39
click at [921, 309] on button "Profili Oluştur" at bounding box center [909, 311] width 131 height 39
